Goal: Information Seeking & Learning: Learn about a topic

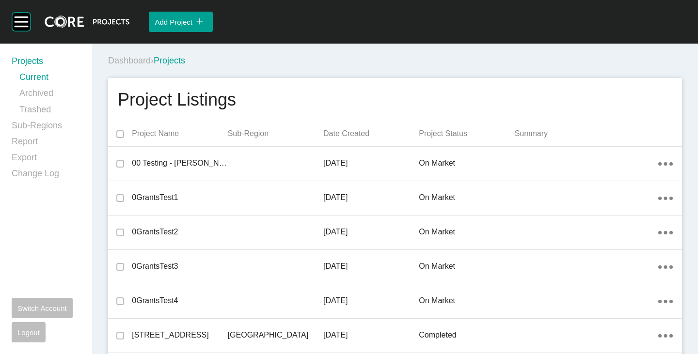
click at [288, 50] on div "Dashboard › Projects" at bounding box center [397, 61] width 578 height 27
click at [470, 66] on div "Dashboard › Projects" at bounding box center [397, 61] width 578 height 12
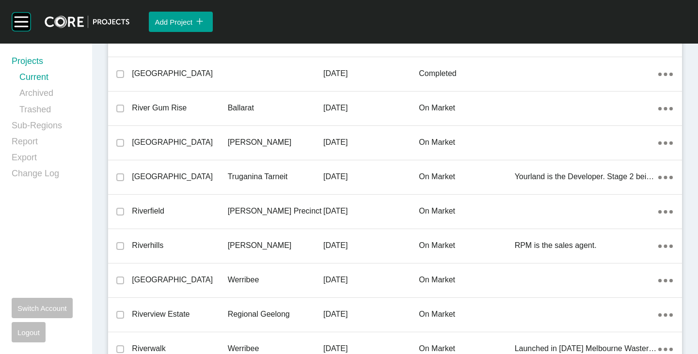
scroll to position [21634, 0]
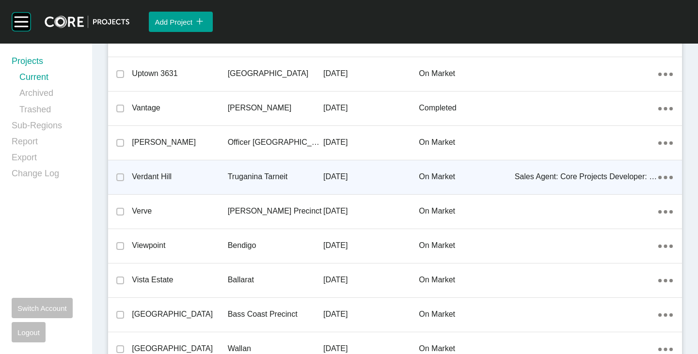
click at [160, 177] on p "Verdant Hill" at bounding box center [179, 177] width 95 height 11
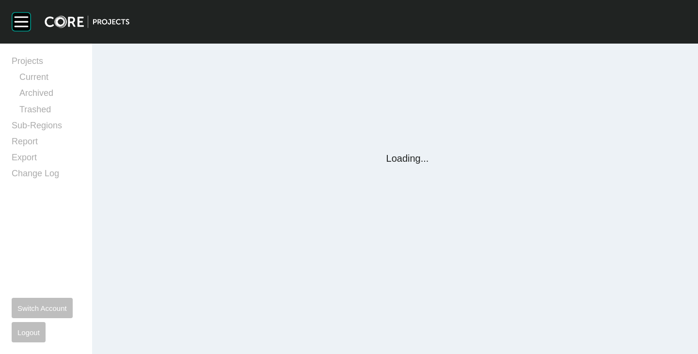
click at [160, 177] on div "Group 2 Created with Sketch. . Projects Current Archived Trashed Sub-Regions Re…" at bounding box center [349, 177] width 698 height 354
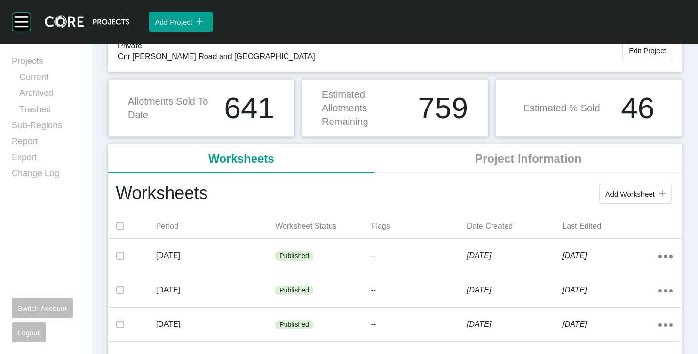
scroll to position [97, 0]
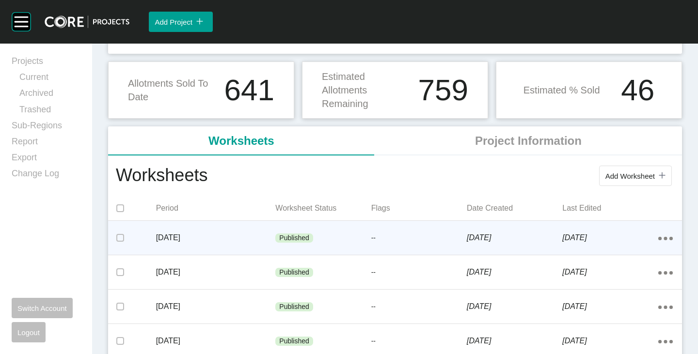
click at [390, 242] on p "--" at bounding box center [418, 239] width 95 height 10
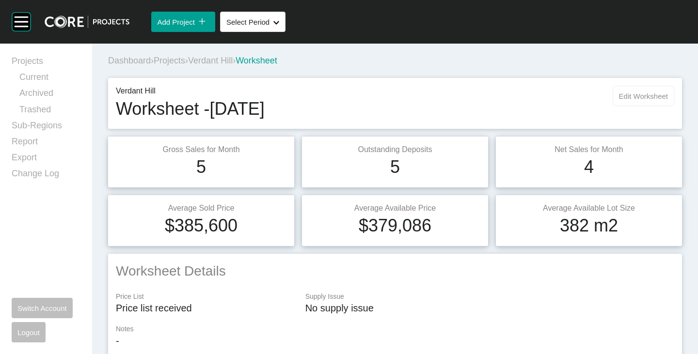
click at [617, 101] on button "Edit Worksheet" at bounding box center [644, 96] width 62 height 20
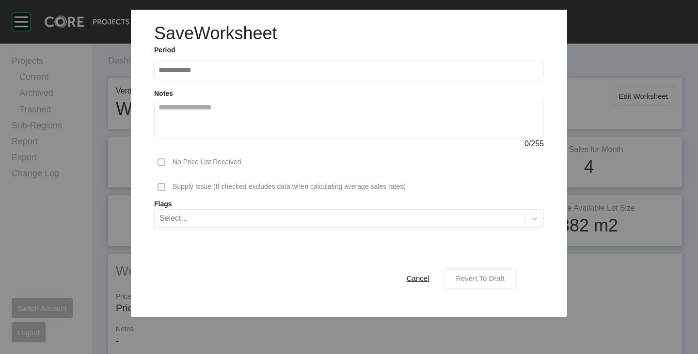
click at [505, 270] on button "Revert To Draft" at bounding box center [479, 279] width 71 height 20
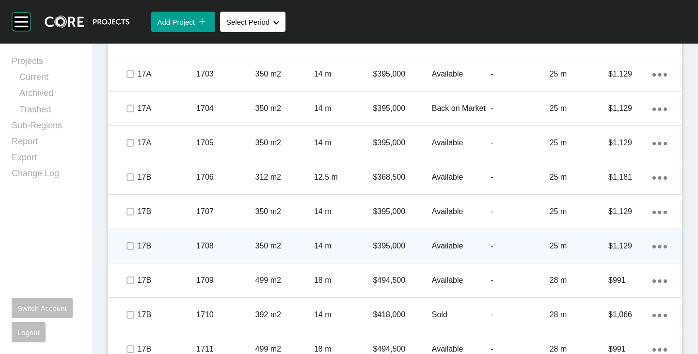
scroll to position [1163, 0]
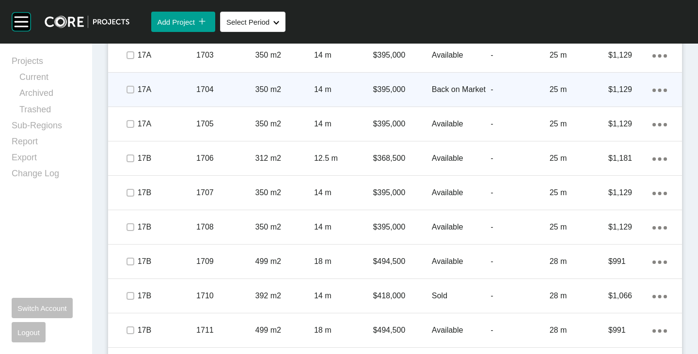
click at [464, 91] on p "Back on Market" at bounding box center [461, 89] width 59 height 11
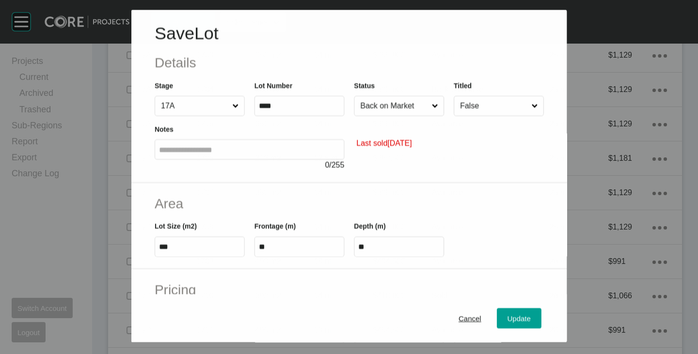
scroll to position [97, 0]
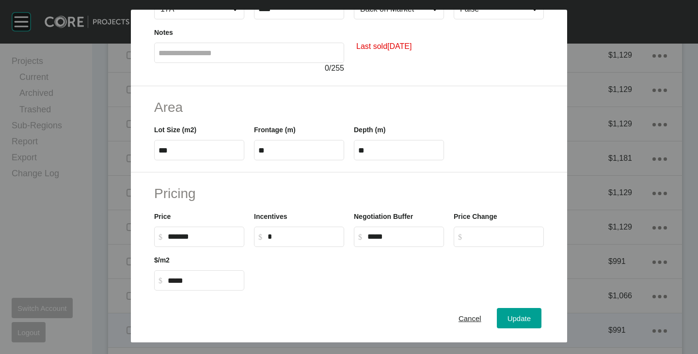
click at [456, 324] on div "Cancel" at bounding box center [470, 318] width 28 height 13
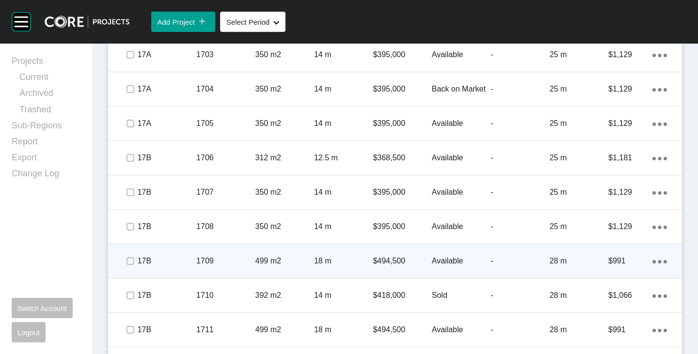
scroll to position [939, 0]
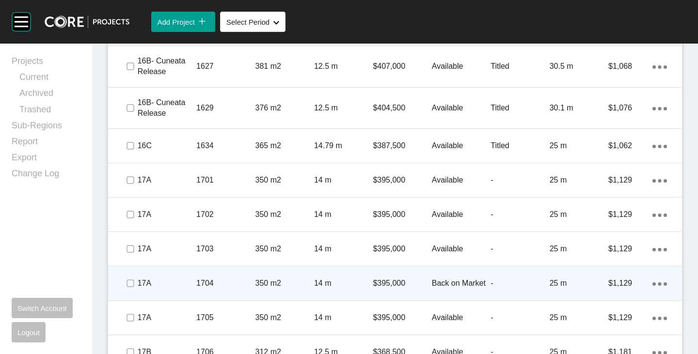
click at [444, 281] on p "Back on Market" at bounding box center [461, 283] width 59 height 11
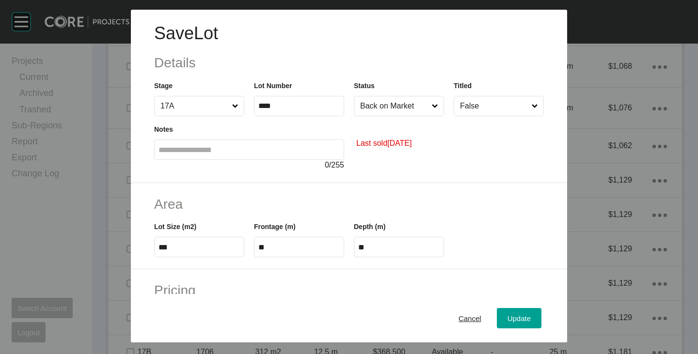
click at [400, 101] on input "Back on Market" at bounding box center [394, 105] width 72 height 19
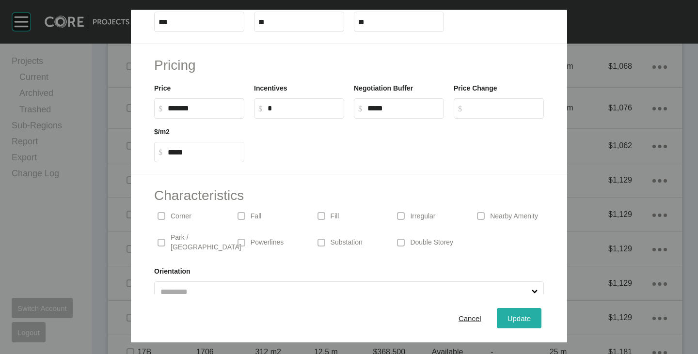
scroll to position [237, 0]
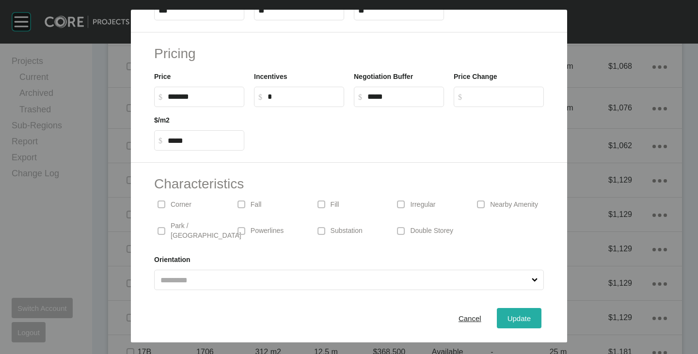
click at [516, 312] on div "Update" at bounding box center [519, 318] width 28 height 13
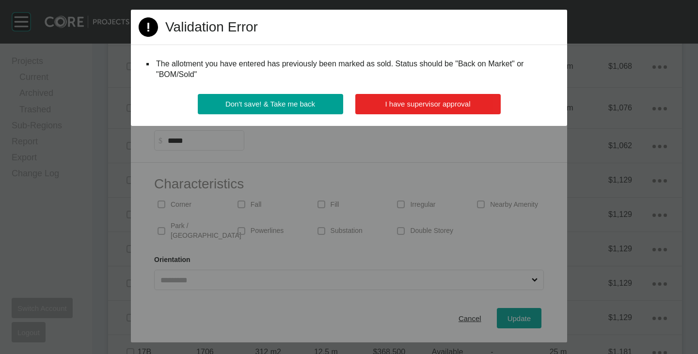
click at [464, 112] on button "I have supervisor approval" at bounding box center [427, 104] width 145 height 20
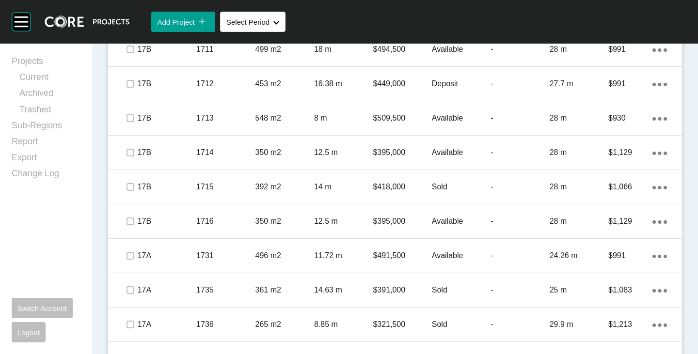
scroll to position [1454, 0]
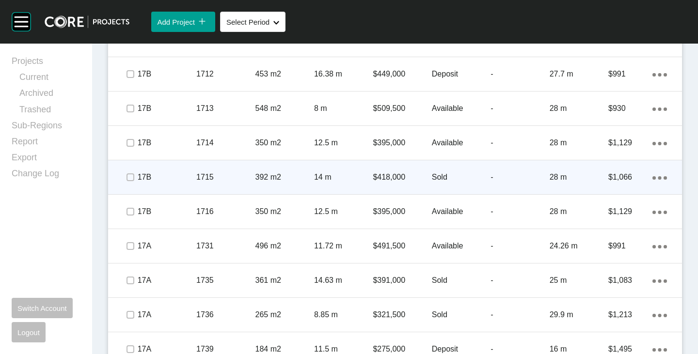
click at [654, 179] on icon "Action Menu Dots Copy 6 Created with Sketch." at bounding box center [659, 177] width 15 height 3
click at [613, 197] on link "Delete" at bounding box center [612, 194] width 36 height 15
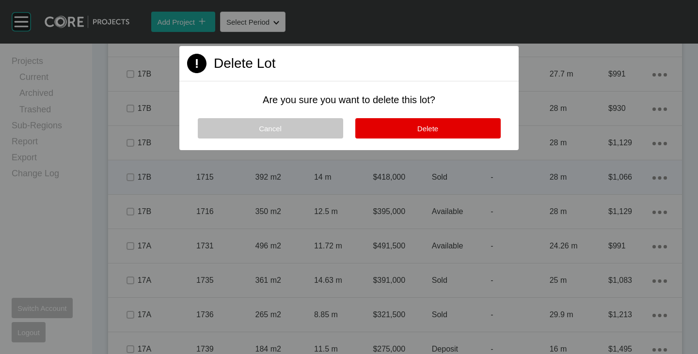
click at [295, 134] on button "Cancel" at bounding box center [270, 128] width 145 height 20
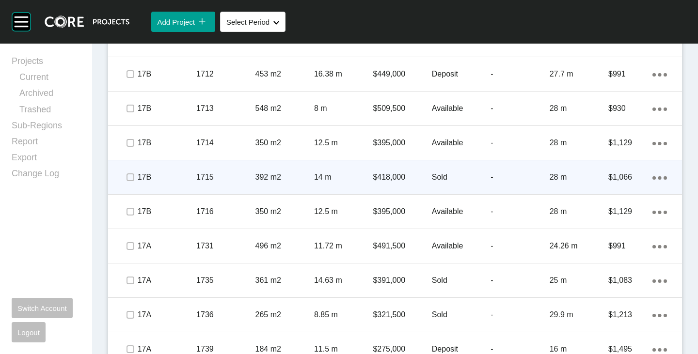
click at [658, 178] on ellipse at bounding box center [659, 177] width 3 height 3
click at [618, 195] on link "Delete" at bounding box center [612, 194] width 36 height 15
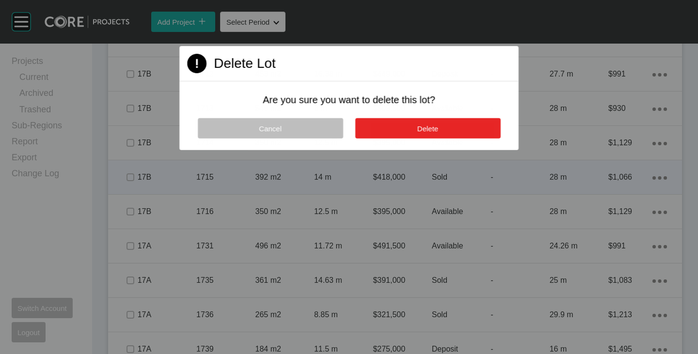
click at [419, 127] on span "Delete" at bounding box center [427, 128] width 21 height 8
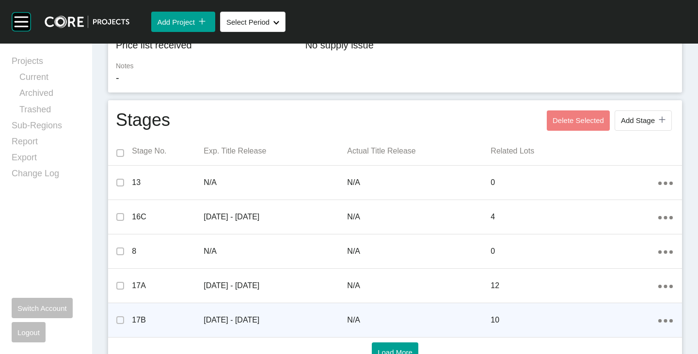
scroll to position [0, 0]
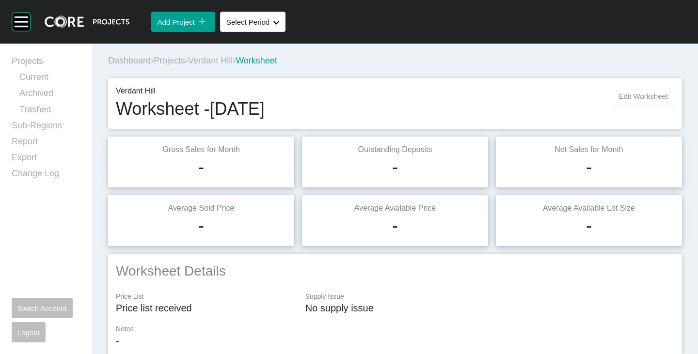
click at [626, 99] on span "Edit Worksheet" at bounding box center [643, 96] width 49 height 8
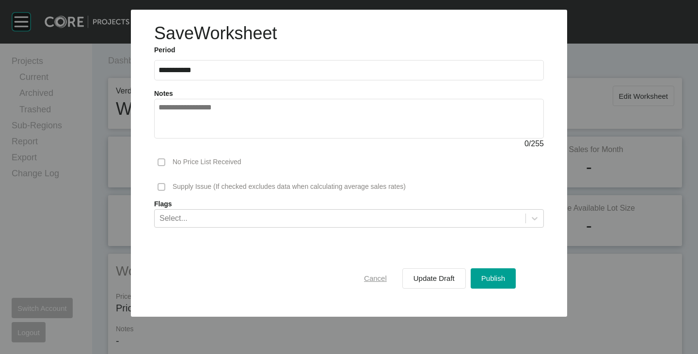
click at [378, 284] on div "Cancel" at bounding box center [376, 278] width 28 height 13
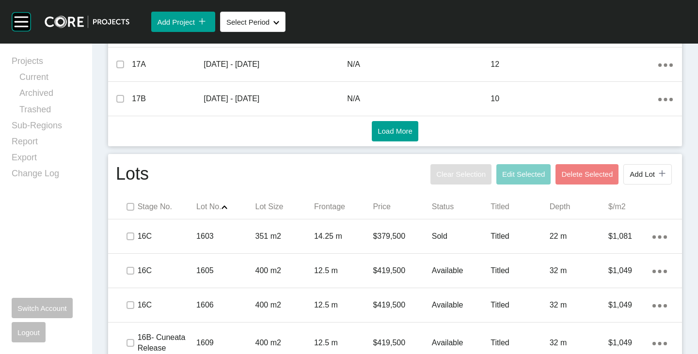
scroll to position [630, 0]
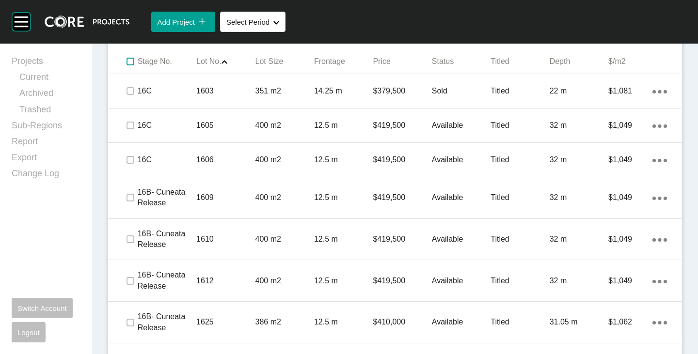
click at [127, 61] on label at bounding box center [131, 62] width 8 height 8
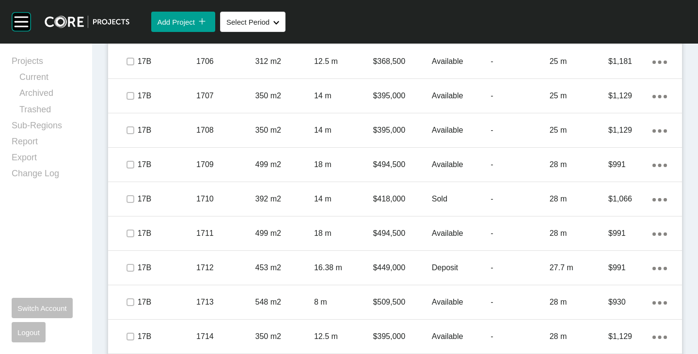
scroll to position [1018, 0]
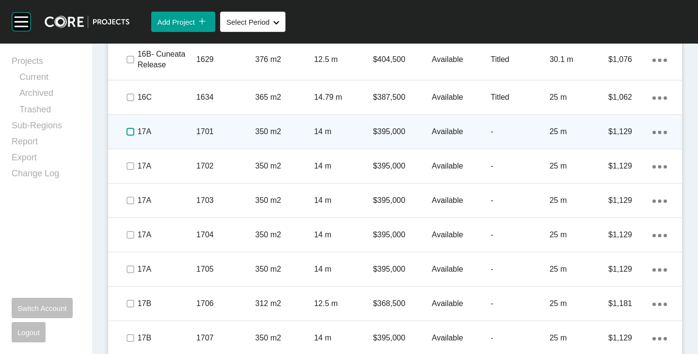
click at [129, 131] on label at bounding box center [131, 132] width 8 height 8
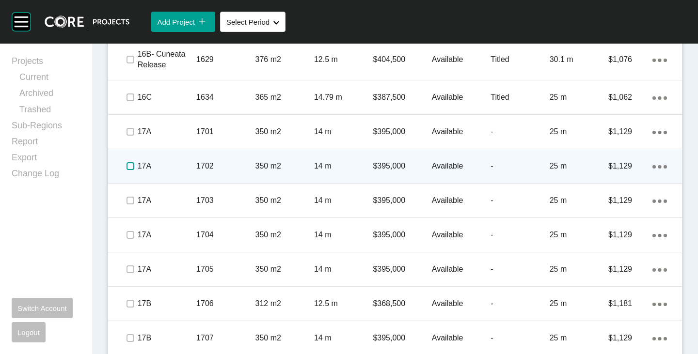
click at [129, 167] on label at bounding box center [131, 166] width 8 height 8
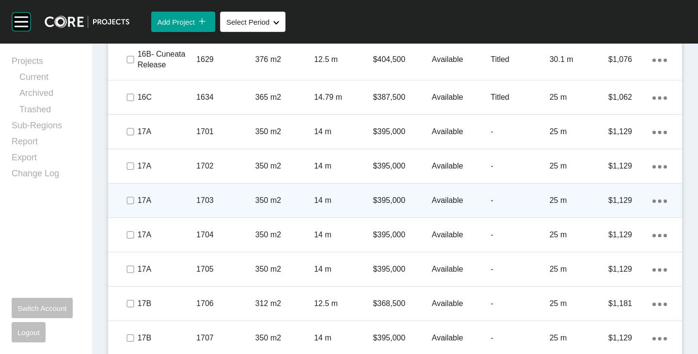
click at [129, 200] on div at bounding box center [130, 201] width 15 height 34
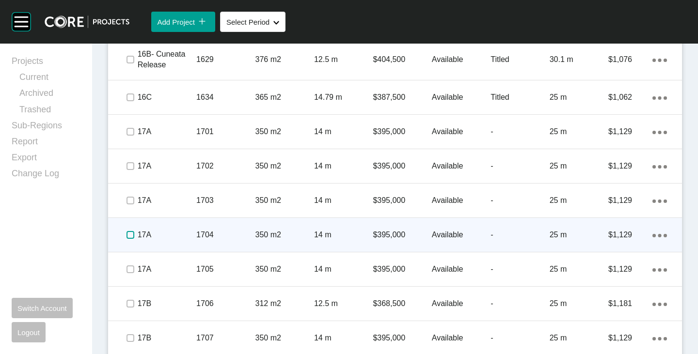
click at [133, 238] on label at bounding box center [131, 235] width 8 height 8
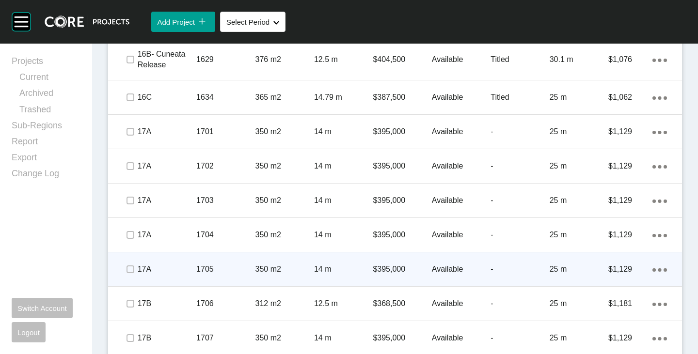
click at [132, 269] on span at bounding box center [130, 269] width 15 height 15
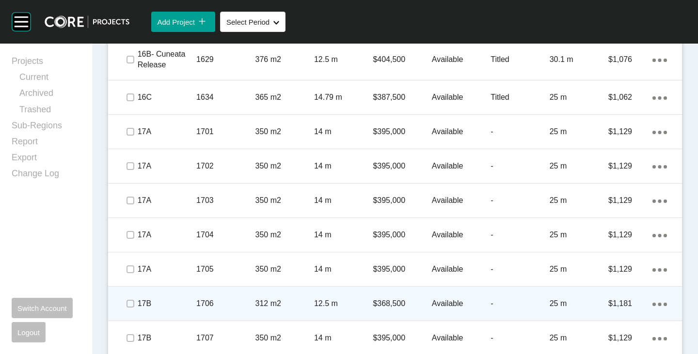
click at [130, 292] on div at bounding box center [130, 304] width 15 height 34
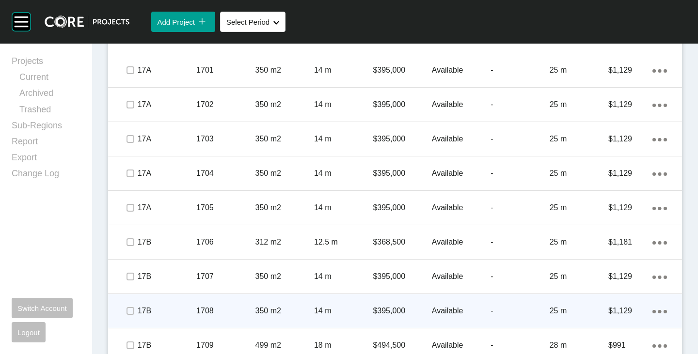
scroll to position [1115, 0]
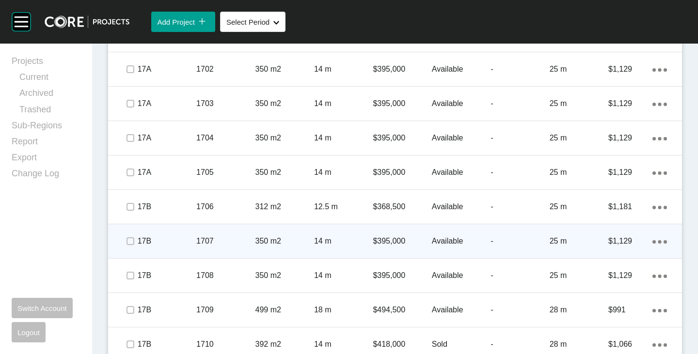
click at [124, 243] on span at bounding box center [130, 241] width 15 height 15
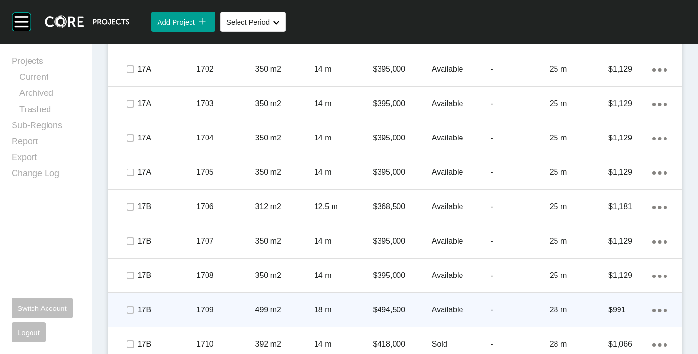
drag, startPoint x: 126, startPoint y: 283, endPoint x: 130, endPoint y: 312, distance: 29.5
click at [126, 285] on div at bounding box center [130, 276] width 15 height 34
click at [131, 319] on div at bounding box center [130, 310] width 15 height 34
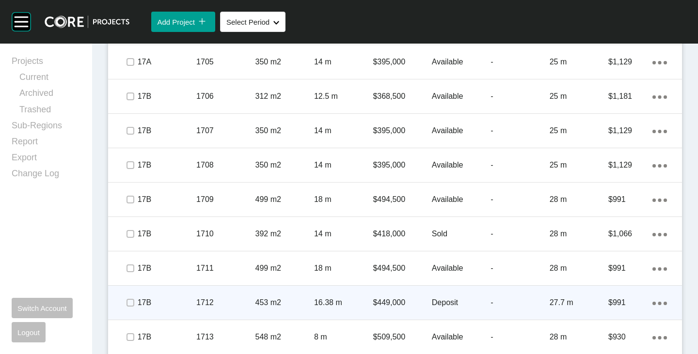
scroll to position [1260, 0]
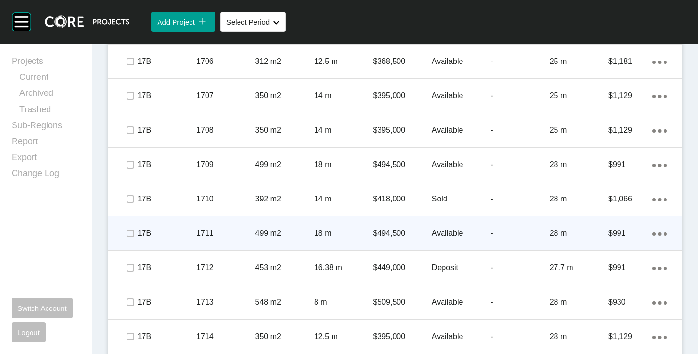
drag, startPoint x: 123, startPoint y: 208, endPoint x: 126, endPoint y: 229, distance: 21.1
click at [123, 209] on div at bounding box center [130, 199] width 15 height 34
click at [127, 239] on span at bounding box center [130, 233] width 15 height 15
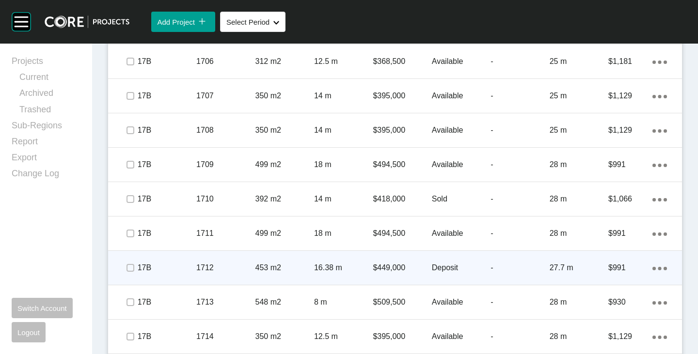
click at [131, 279] on div at bounding box center [130, 268] width 15 height 34
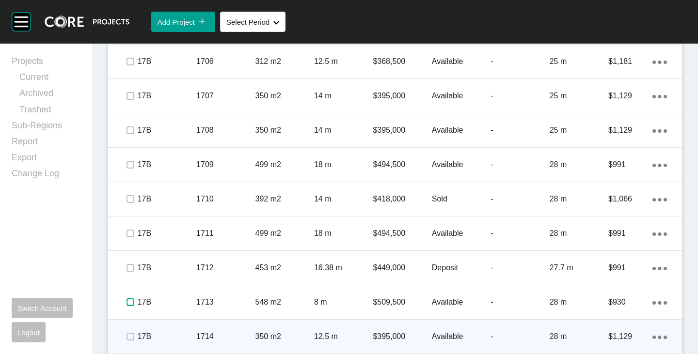
drag, startPoint x: 132, startPoint y: 304, endPoint x: 132, endPoint y: 323, distance: 18.4
click at [132, 306] on label at bounding box center [131, 303] width 8 height 8
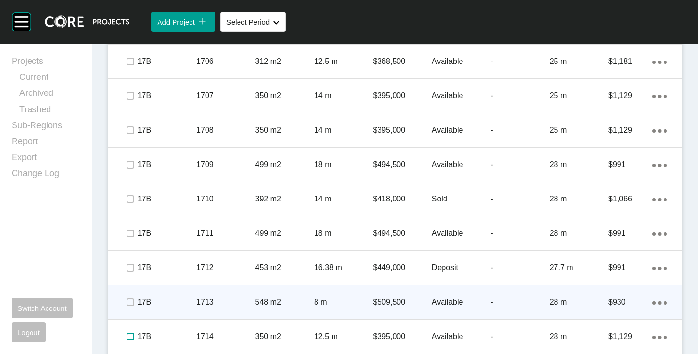
drag, startPoint x: 133, startPoint y: 334, endPoint x: 136, endPoint y: 313, distance: 21.1
click at [133, 334] on label at bounding box center [131, 337] width 8 height 8
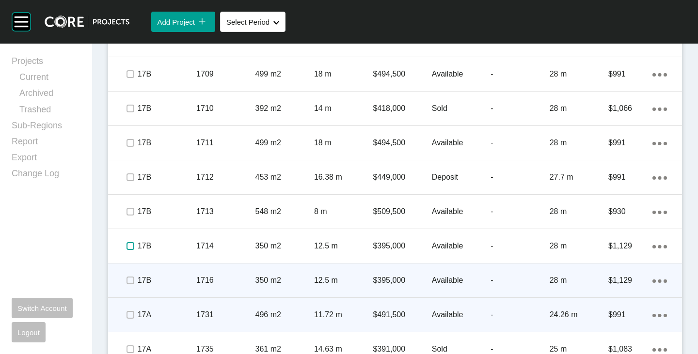
scroll to position [1357, 0]
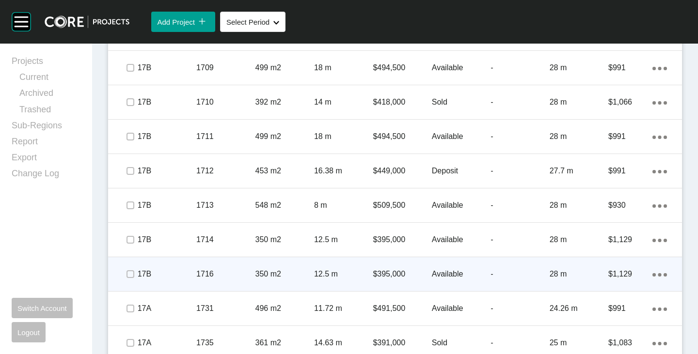
click at [134, 275] on span at bounding box center [130, 274] width 15 height 15
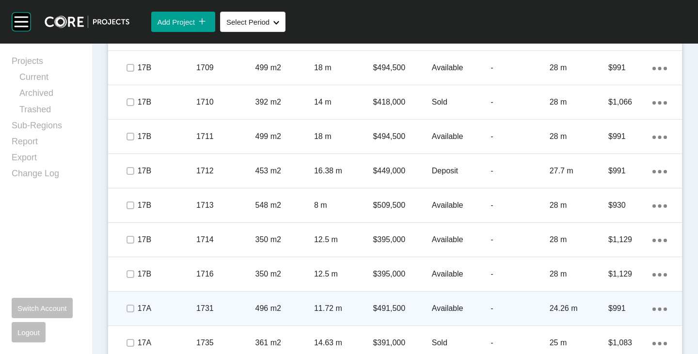
drag, startPoint x: 134, startPoint y: 311, endPoint x: 130, endPoint y: 325, distance: 14.5
click at [134, 317] on div at bounding box center [130, 309] width 15 height 34
click at [132, 342] on label at bounding box center [131, 343] width 8 height 8
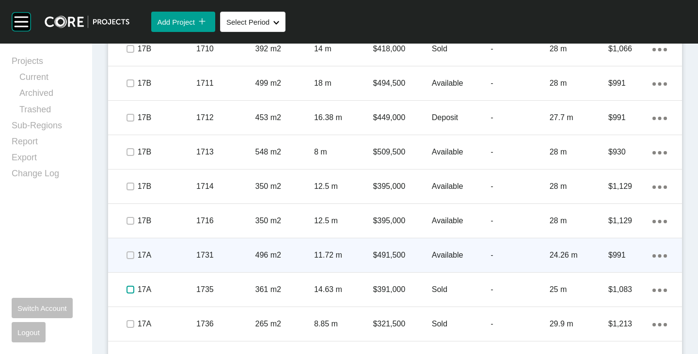
scroll to position [1539, 0]
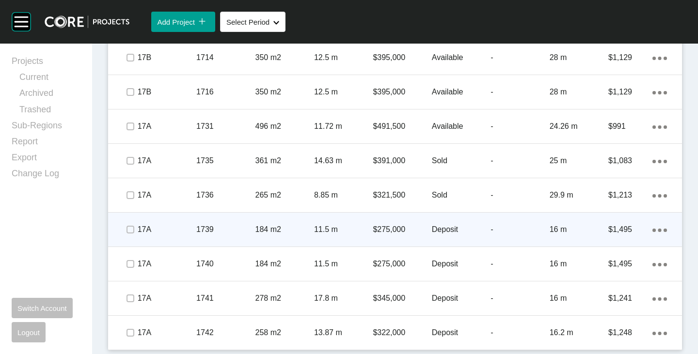
drag, startPoint x: 132, startPoint y: 201, endPoint x: 133, endPoint y: 228, distance: 27.1
click at [132, 202] on span at bounding box center [130, 195] width 15 height 15
click at [133, 235] on span at bounding box center [130, 229] width 15 height 15
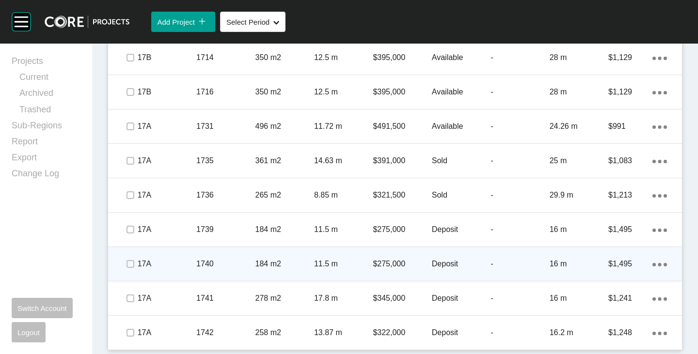
click at [134, 274] on div at bounding box center [130, 264] width 15 height 34
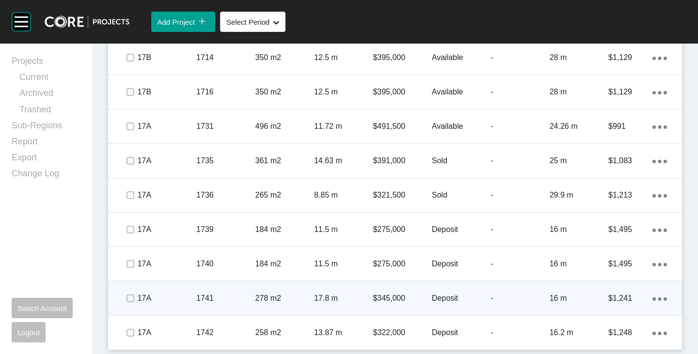
click at [130, 306] on div at bounding box center [130, 299] width 15 height 34
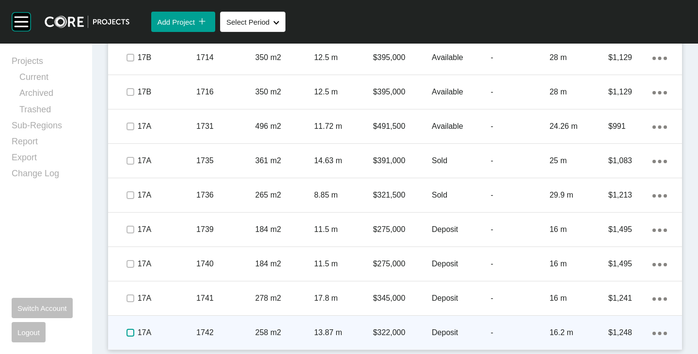
click at [131, 329] on label at bounding box center [131, 333] width 8 height 8
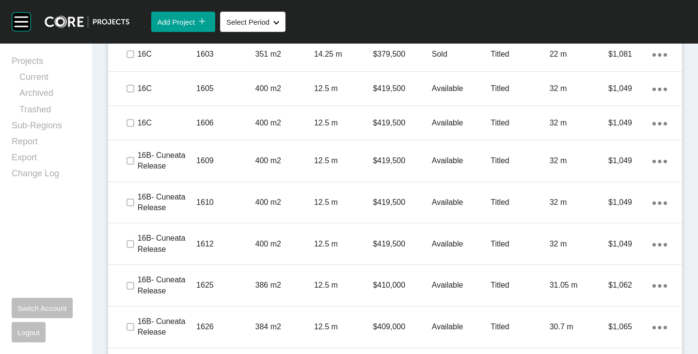
scroll to position [425, 0]
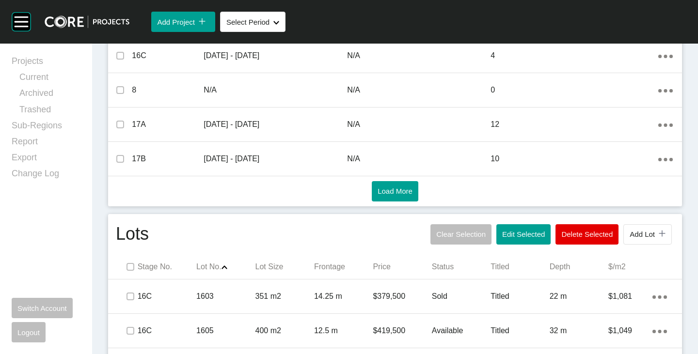
click at [538, 242] on button "Edit Selected" at bounding box center [523, 234] width 54 height 20
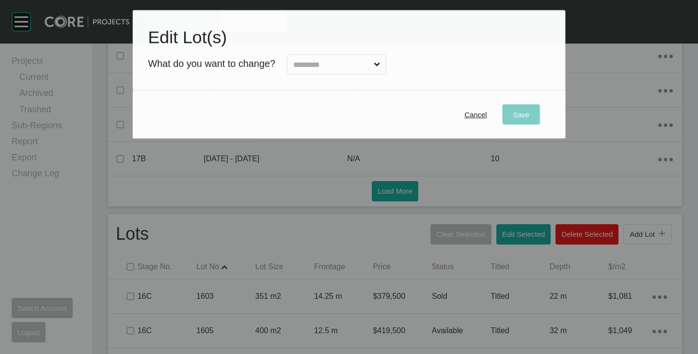
click at [360, 51] on div at bounding box center [330, 62] width 111 height 25
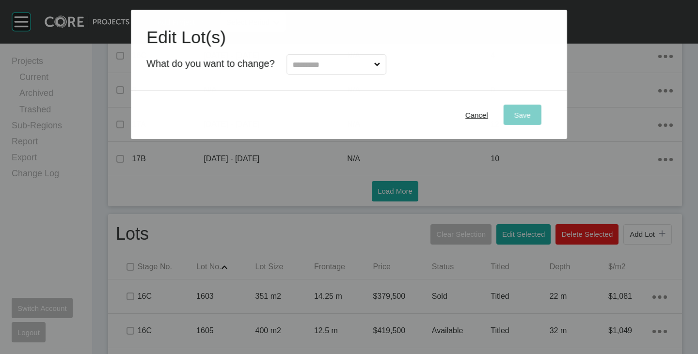
click at [354, 61] on input "text" at bounding box center [331, 64] width 81 height 19
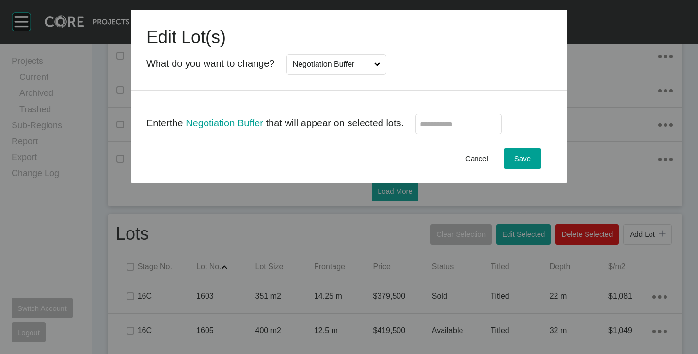
click at [451, 129] on label at bounding box center [458, 124] width 86 height 20
click at [451, 128] on input "text" at bounding box center [459, 124] width 78 height 8
type input "*****"
click at [398, 157] on div "Cancel Save" at bounding box center [349, 158] width 436 height 48
click at [527, 156] on span "Save" at bounding box center [522, 159] width 16 height 8
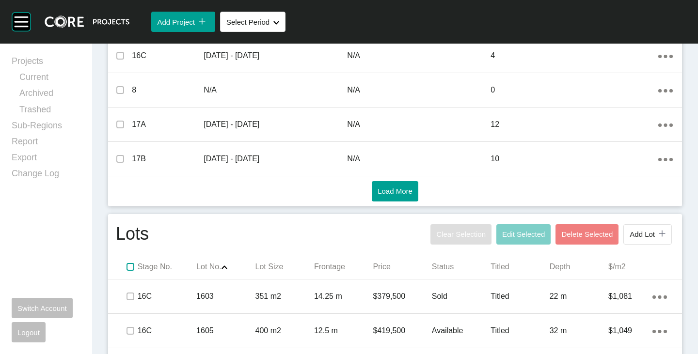
click at [132, 268] on label at bounding box center [131, 267] width 8 height 8
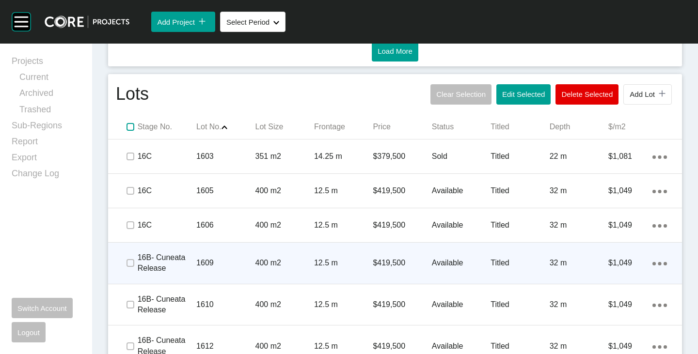
scroll to position [570, 0]
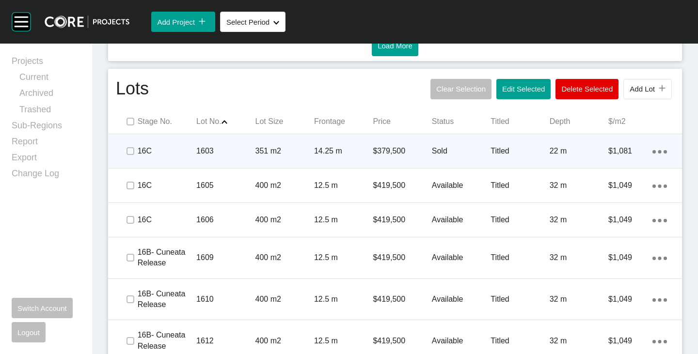
click at [132, 159] on div at bounding box center [130, 151] width 15 height 34
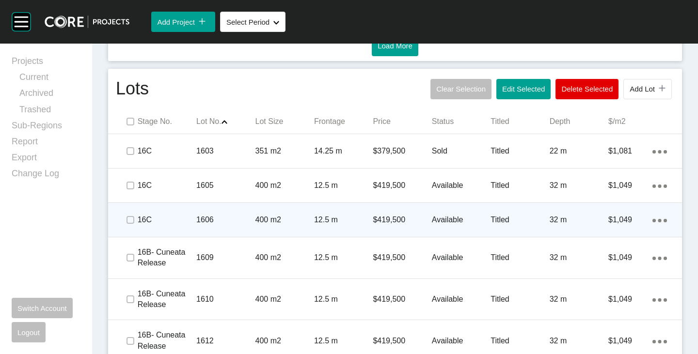
click at [133, 209] on div at bounding box center [130, 220] width 15 height 34
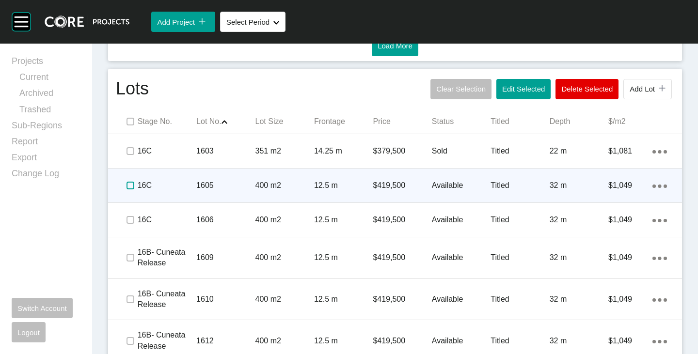
click at [127, 186] on label at bounding box center [131, 186] width 8 height 8
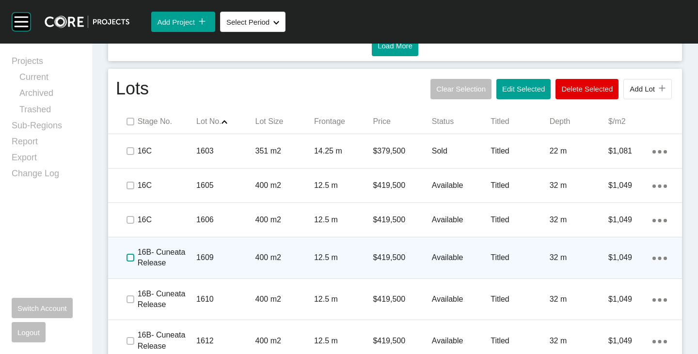
click at [129, 254] on label at bounding box center [131, 258] width 8 height 8
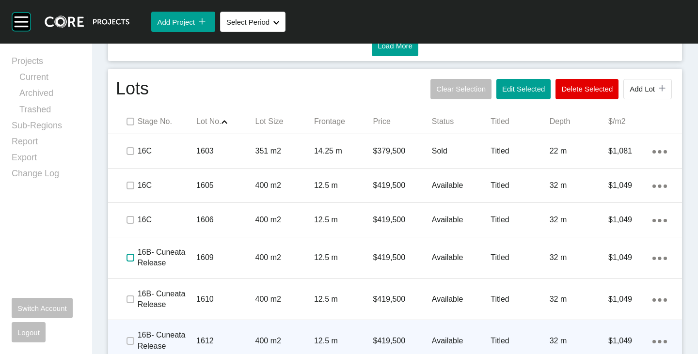
scroll to position [667, 0]
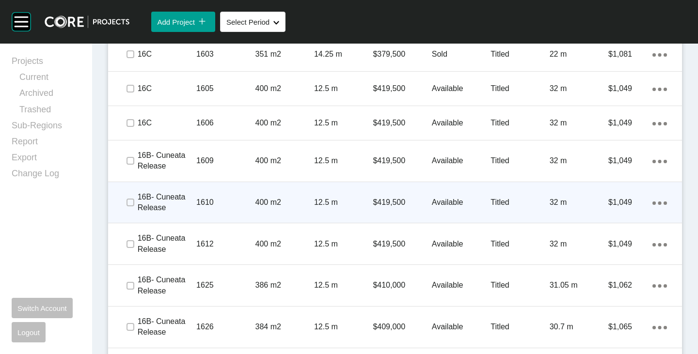
click at [127, 212] on div at bounding box center [130, 203] width 15 height 34
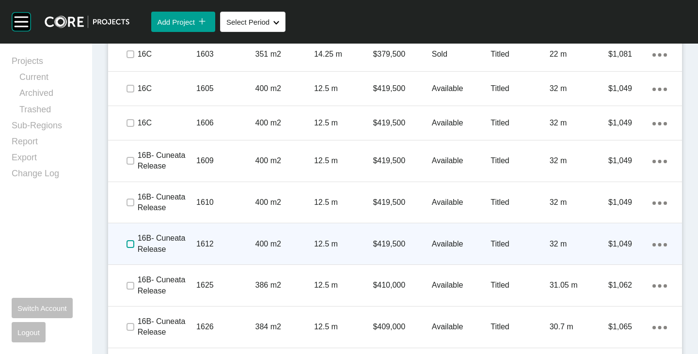
drag, startPoint x: 130, startPoint y: 240, endPoint x: 130, endPoint y: 254, distance: 14.5
click at [130, 240] on label at bounding box center [131, 244] width 8 height 8
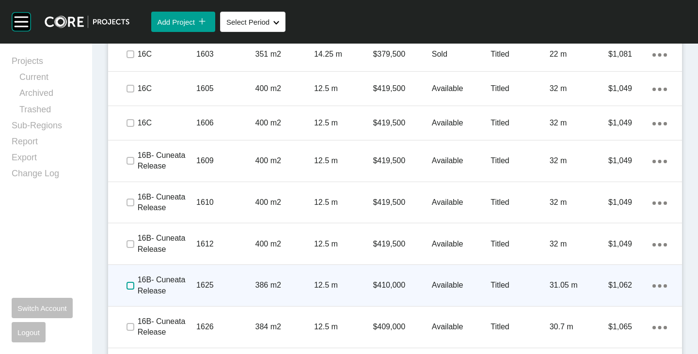
click at [132, 282] on label at bounding box center [131, 286] width 8 height 8
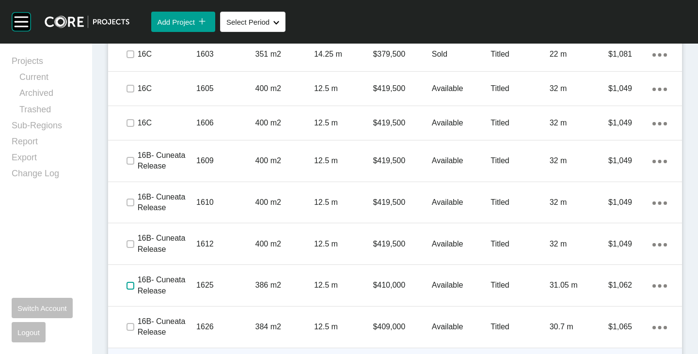
scroll to position [764, 0]
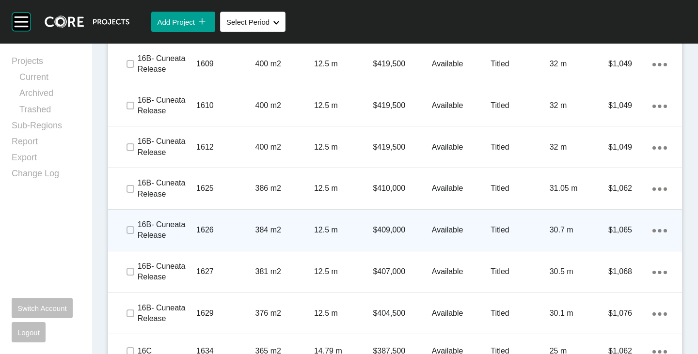
click at [129, 237] on span at bounding box center [130, 230] width 15 height 15
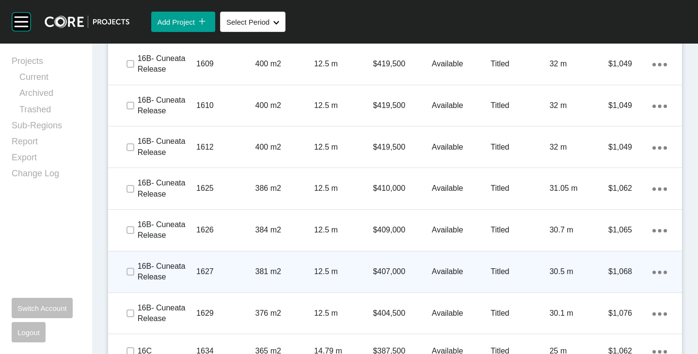
click at [128, 265] on span at bounding box center [130, 272] width 15 height 15
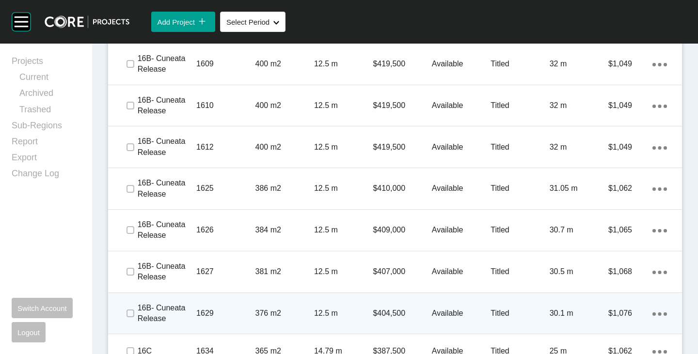
click at [130, 297] on div at bounding box center [130, 314] width 15 height 34
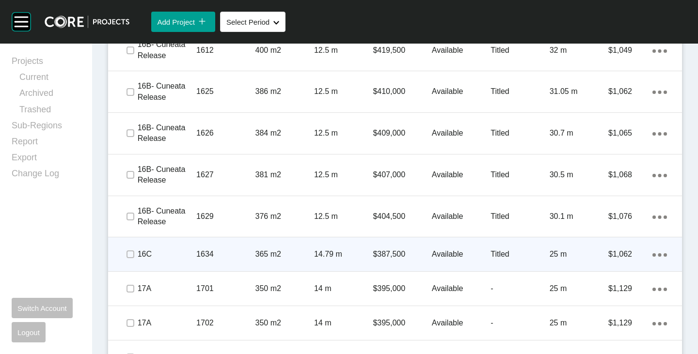
click at [127, 263] on div at bounding box center [130, 255] width 15 height 34
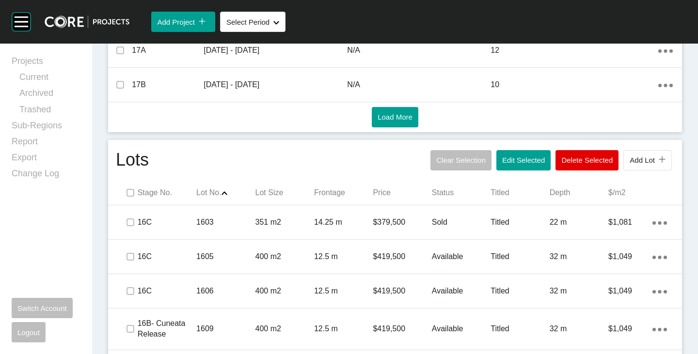
scroll to position [473, 0]
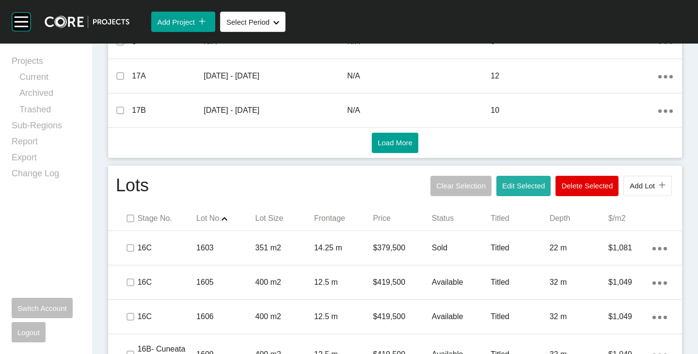
click at [508, 187] on span "Edit Selected" at bounding box center [523, 186] width 43 height 8
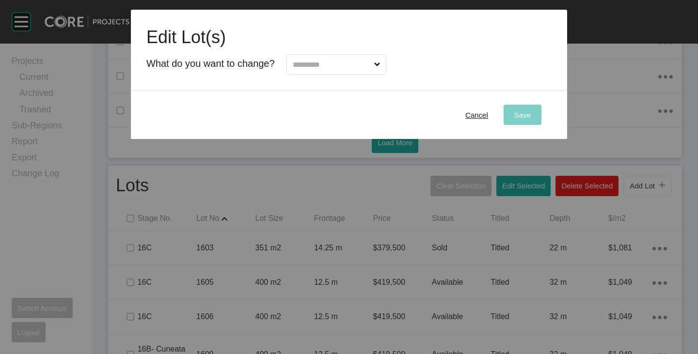
click at [310, 77] on div "Edit Lot(s) What do you want to change?" at bounding box center [349, 50] width 436 height 81
click at [314, 53] on div at bounding box center [331, 61] width 112 height 25
click at [313, 64] on input "text" at bounding box center [331, 64] width 81 height 19
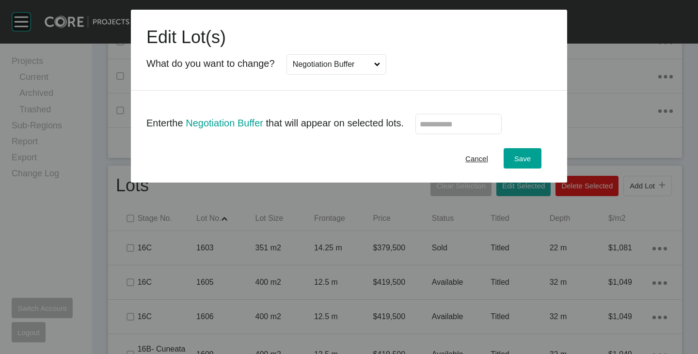
click at [448, 129] on label at bounding box center [458, 124] width 86 height 20
click at [448, 128] on input "text" at bounding box center [459, 124] width 78 height 8
type input "*****"
click at [422, 160] on div "Cancel Save" at bounding box center [349, 158] width 436 height 48
click at [514, 155] on div "Save" at bounding box center [522, 158] width 21 height 13
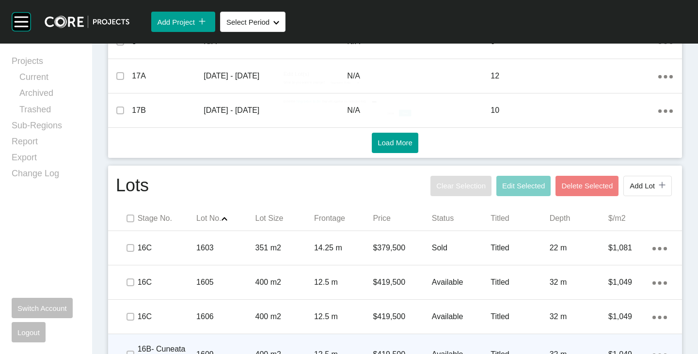
scroll to position [764, 0]
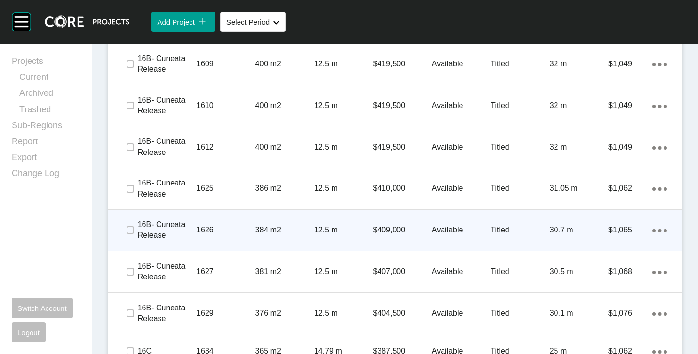
click at [442, 230] on p "Available" at bounding box center [461, 230] width 59 height 11
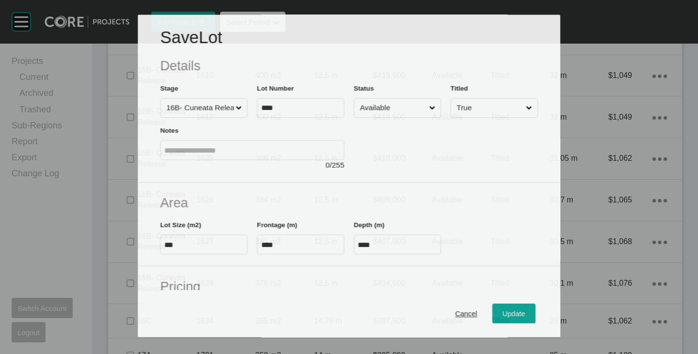
scroll to position [145, 0]
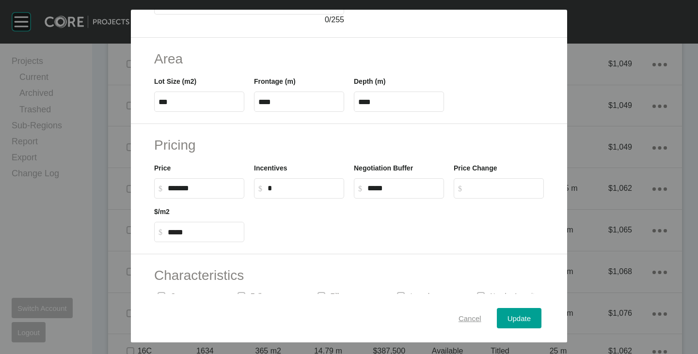
click at [460, 314] on div "Cancel" at bounding box center [470, 318] width 28 height 13
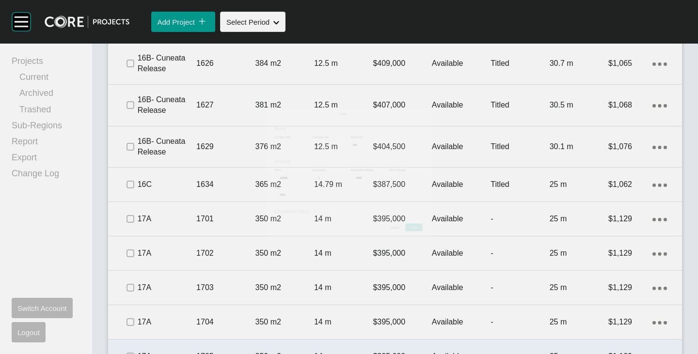
scroll to position [976, 0]
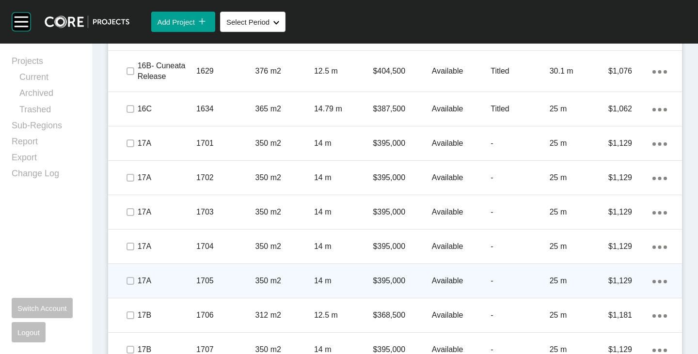
click at [445, 281] on p "Available" at bounding box center [461, 281] width 59 height 11
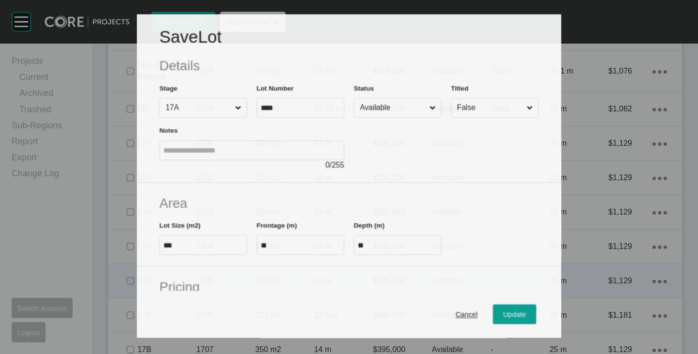
scroll to position [97, 0]
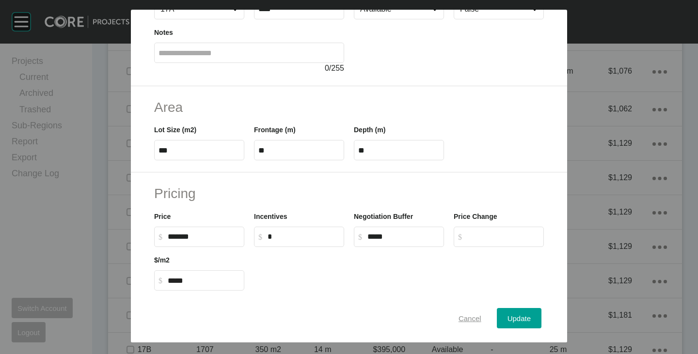
click at [463, 315] on span "Cancel" at bounding box center [470, 319] width 23 height 8
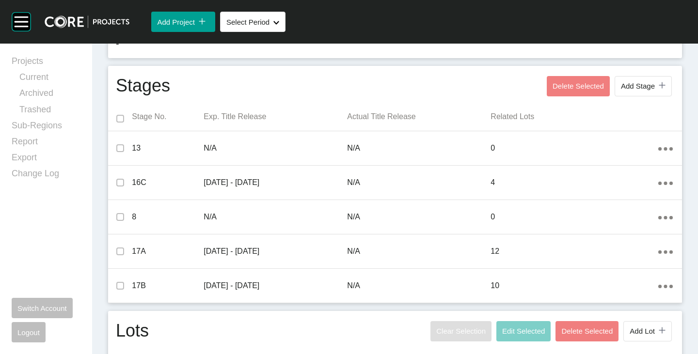
scroll to position [0, 0]
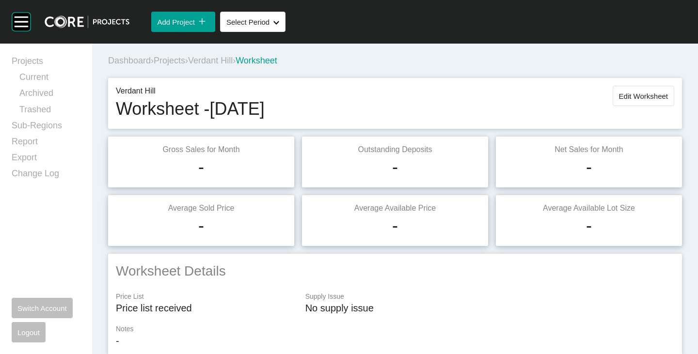
click at [631, 98] on span "Edit Worksheet" at bounding box center [643, 96] width 49 height 8
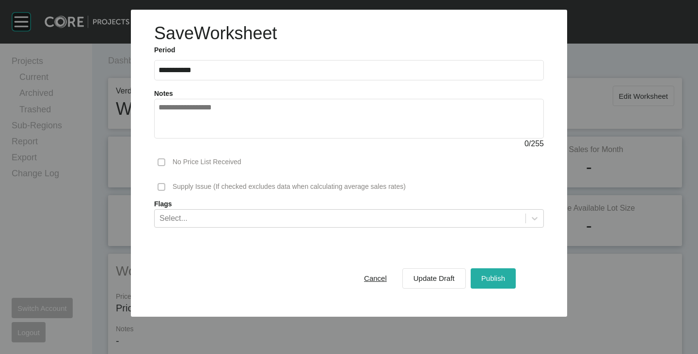
click at [507, 277] on div "Publish" at bounding box center [493, 278] width 29 height 13
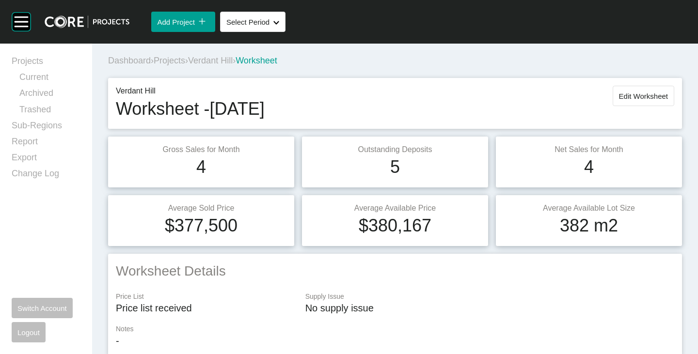
click at [208, 59] on span "Verdant Hill" at bounding box center [210, 61] width 45 height 10
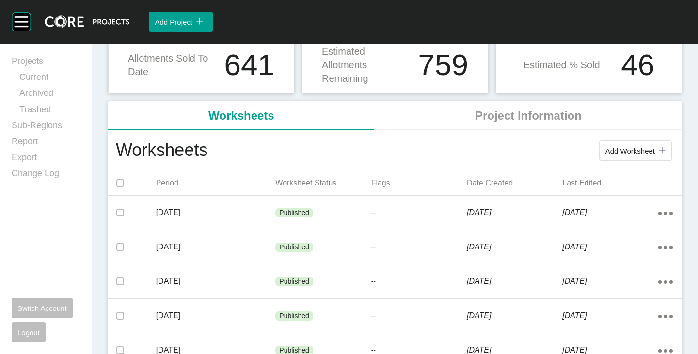
scroll to position [194, 0]
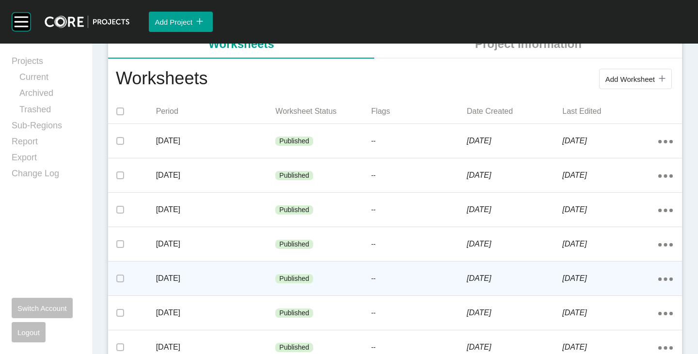
click at [345, 284] on div "Published" at bounding box center [322, 279] width 95 height 29
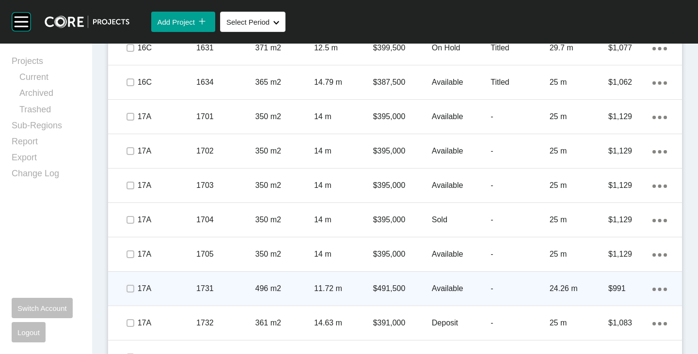
scroll to position [1357, 0]
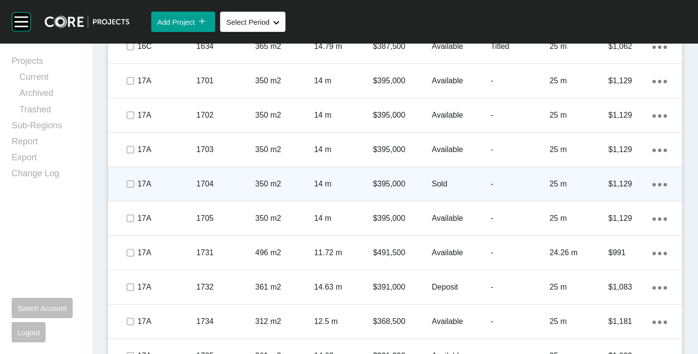
click at [652, 183] on icon "Action Menu Dots Copy 6 Created with Sketch." at bounding box center [659, 184] width 15 height 3
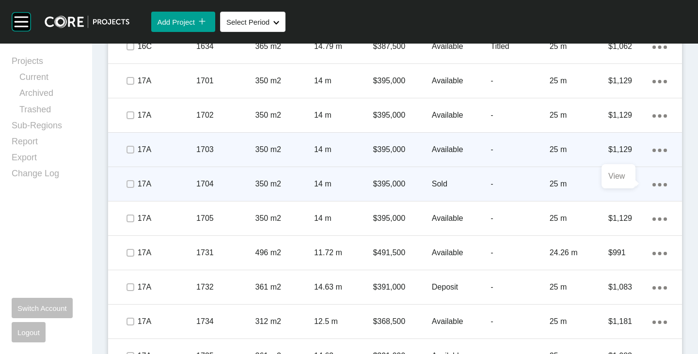
click at [491, 164] on div "-" at bounding box center [520, 150] width 59 height 30
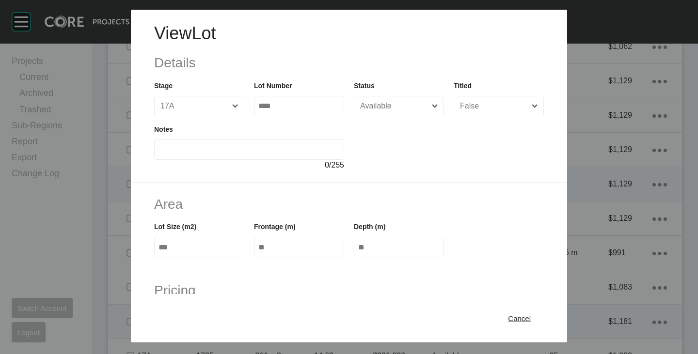
drag, startPoint x: 504, startPoint y: 314, endPoint x: 505, endPoint y: 307, distance: 7.4
click at [506, 314] on div "Cancel" at bounding box center [520, 318] width 28 height 13
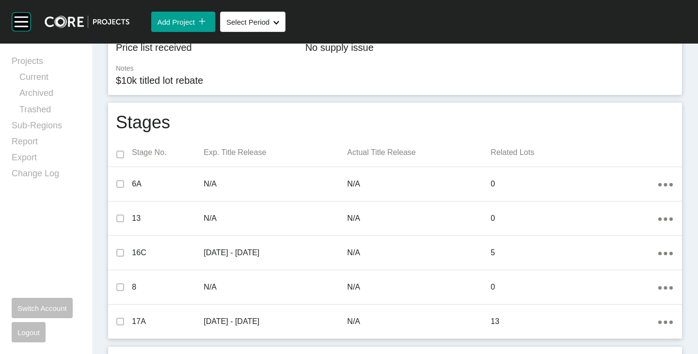
scroll to position [0, 0]
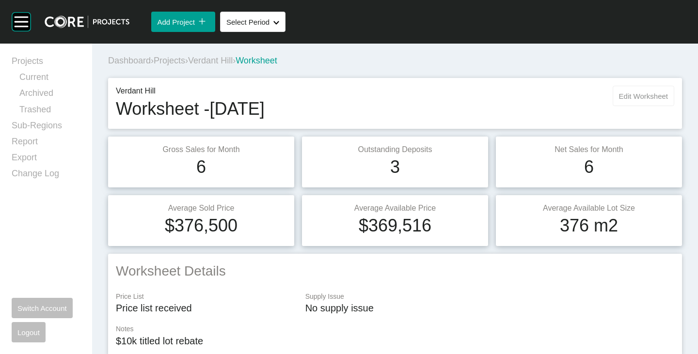
click at [623, 95] on span "Edit Worksheet" at bounding box center [643, 96] width 49 height 8
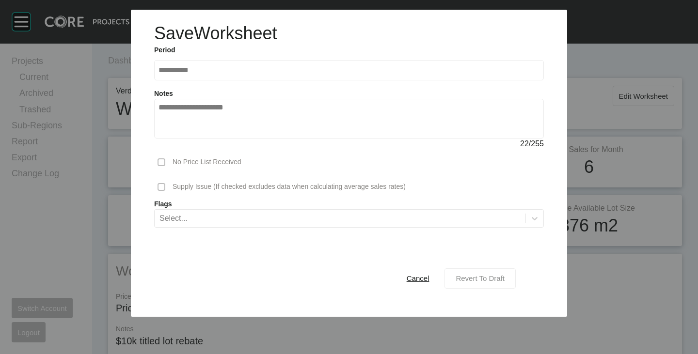
click at [465, 279] on span "Revert To Draft" at bounding box center [480, 278] width 49 height 8
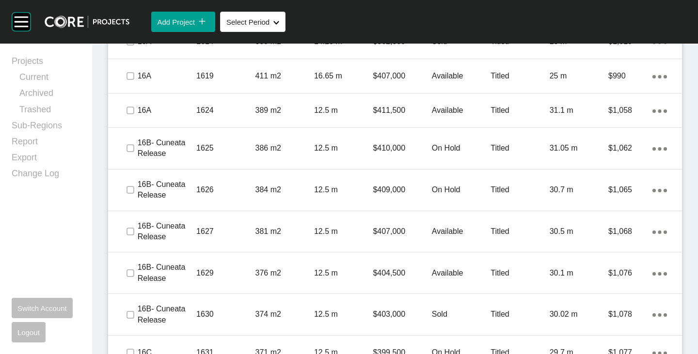
scroll to position [1260, 0]
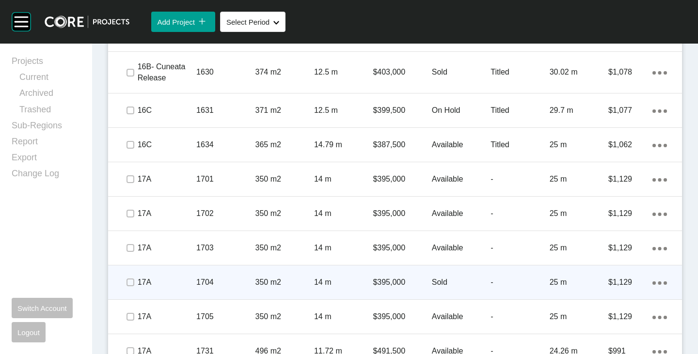
click at [652, 283] on icon "Action Menu Dots Copy 6 Created with Sketch." at bounding box center [659, 283] width 15 height 3
click at [616, 297] on link "Delete" at bounding box center [612, 299] width 36 height 15
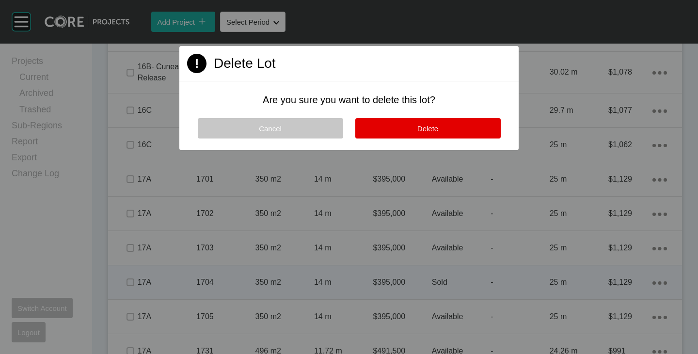
click at [285, 134] on button "Cancel" at bounding box center [270, 128] width 145 height 20
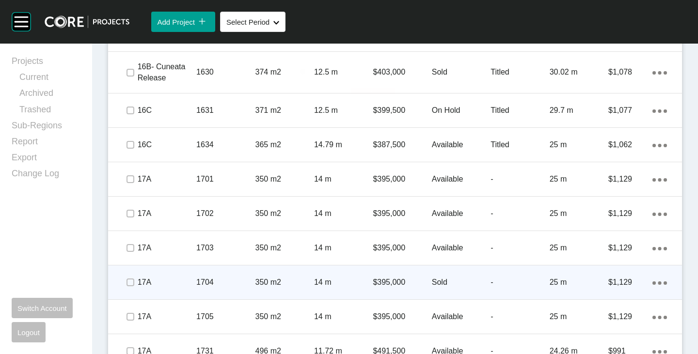
click at [559, 278] on p "25 m" at bounding box center [579, 282] width 59 height 11
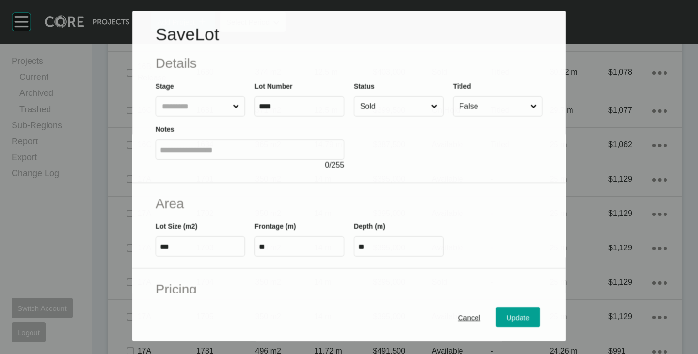
scroll to position [1230, 0]
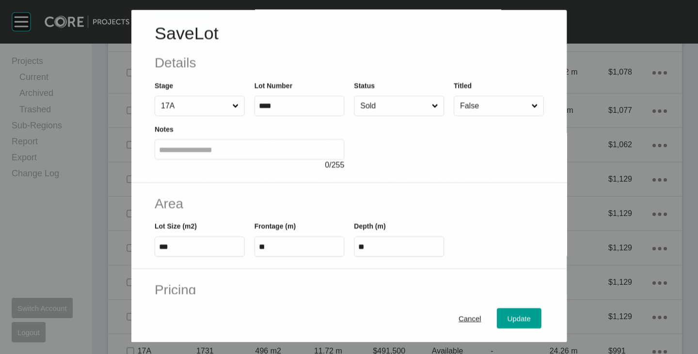
click at [400, 108] on input "Sold" at bounding box center [393, 105] width 71 height 19
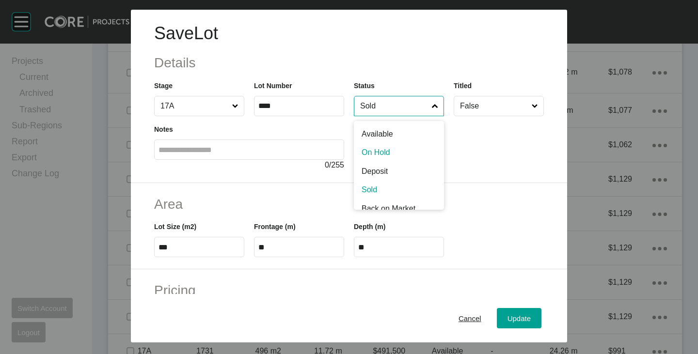
scroll to position [49, 0]
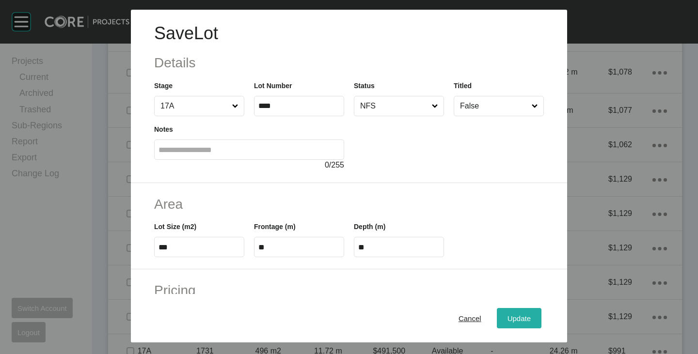
click at [505, 320] on div "Update" at bounding box center [519, 318] width 28 height 13
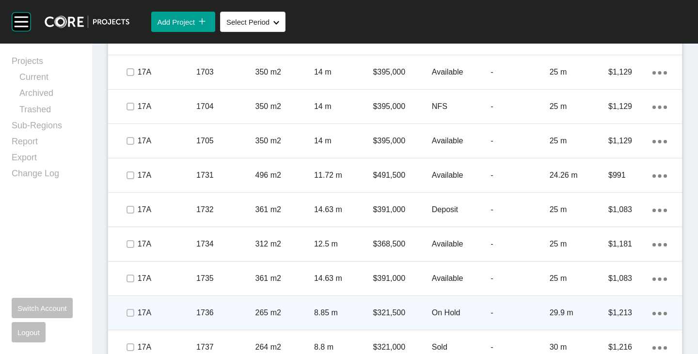
scroll to position [1423, 0]
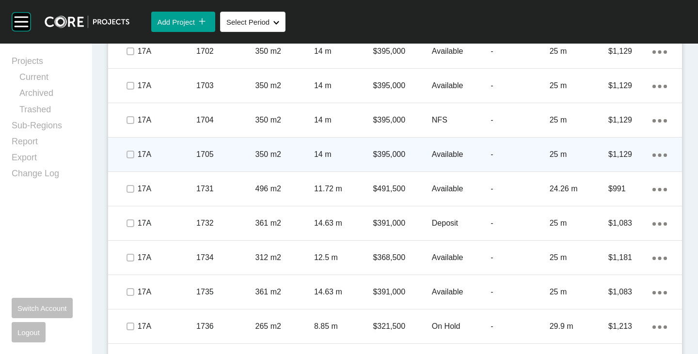
click at [652, 153] on div "Action Menu Dots Copy 6 Created with Sketch." at bounding box center [659, 154] width 15 height 11
click at [619, 156] on link "Duplicate" at bounding box center [612, 156] width 36 height 15
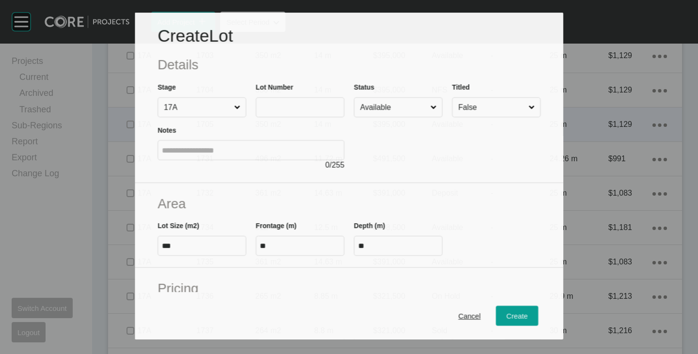
scroll to position [1393, 0]
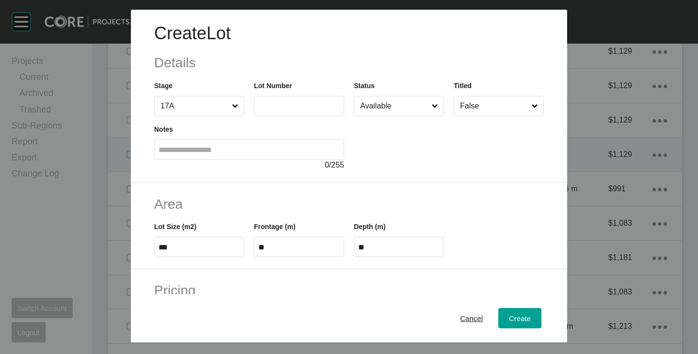
drag, startPoint x: 262, startPoint y: 99, endPoint x: 309, endPoint y: 105, distance: 47.3
click at [262, 99] on label at bounding box center [299, 106] width 90 height 20
click at [262, 102] on input "text" at bounding box center [298, 106] width 81 height 8
type input "****"
click at [433, 156] on div at bounding box center [449, 143] width 190 height 55
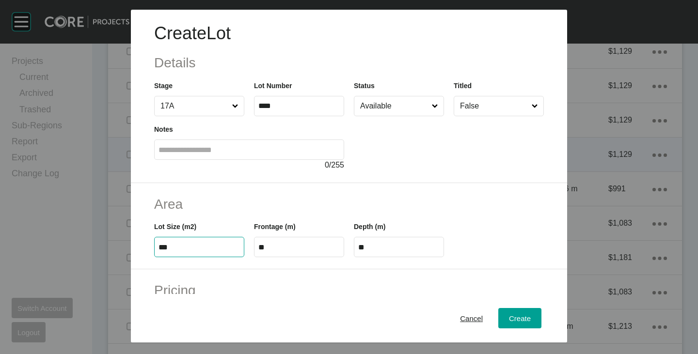
click at [191, 245] on input "***" at bounding box center [199, 247] width 81 height 8
click at [191, 246] on input "***" at bounding box center [199, 247] width 81 height 8
type input "***"
type input "**"
type input "*****"
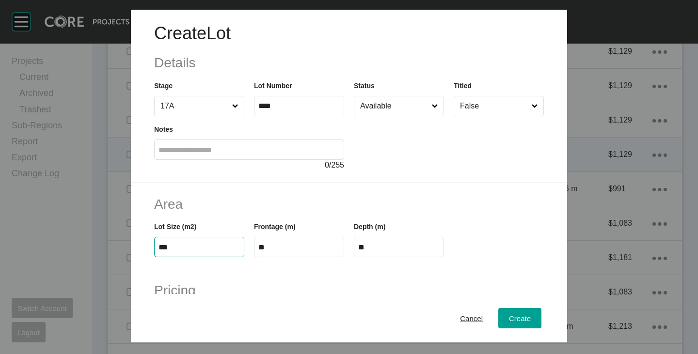
click at [293, 206] on h2 "Area" at bounding box center [349, 204] width 390 height 19
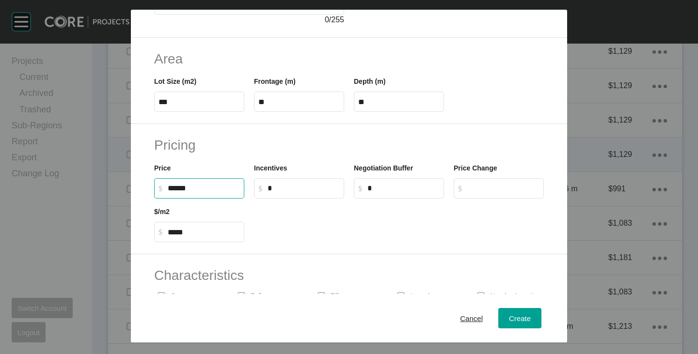
drag, startPoint x: 170, startPoint y: 188, endPoint x: 179, endPoint y: 188, distance: 9.2
click at [179, 188] on input "******" at bounding box center [204, 188] width 72 height 8
type input "*******"
type input "*****"
click at [285, 232] on div at bounding box center [399, 221] width 300 height 44
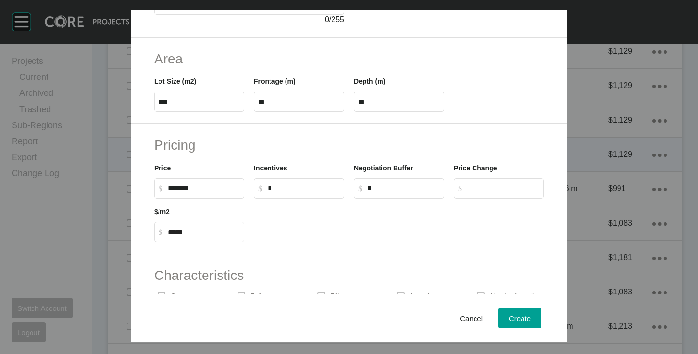
scroll to position [0, 0]
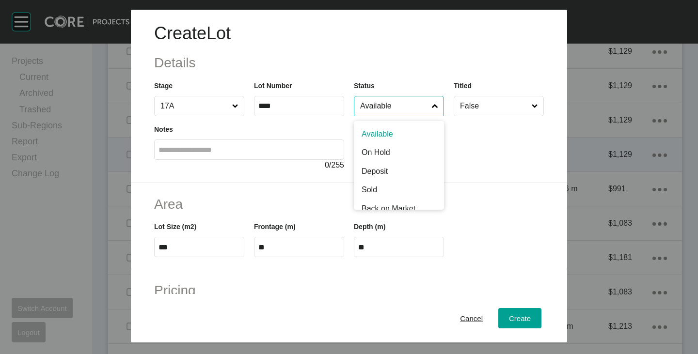
click at [368, 113] on input "Available" at bounding box center [394, 105] width 72 height 19
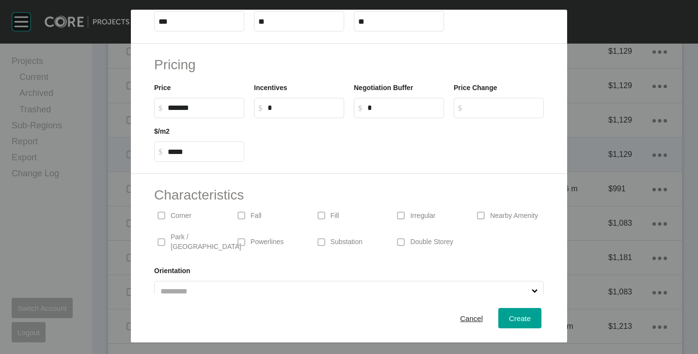
scroll to position [237, 0]
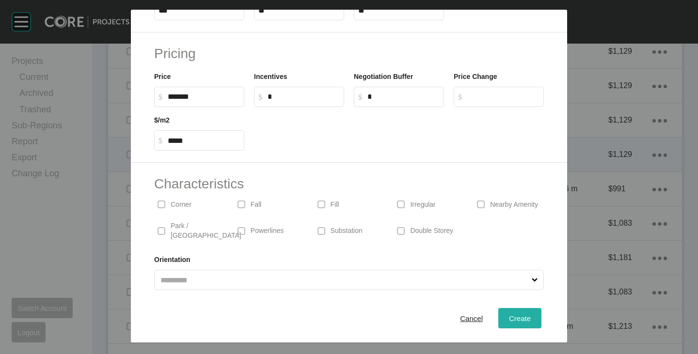
click at [524, 316] on div "Create" at bounding box center [520, 318] width 27 height 13
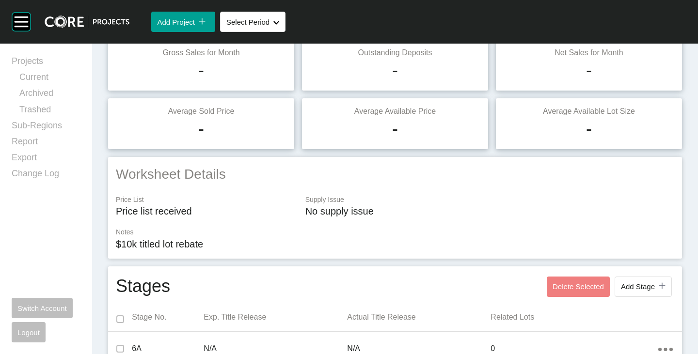
scroll to position [0, 0]
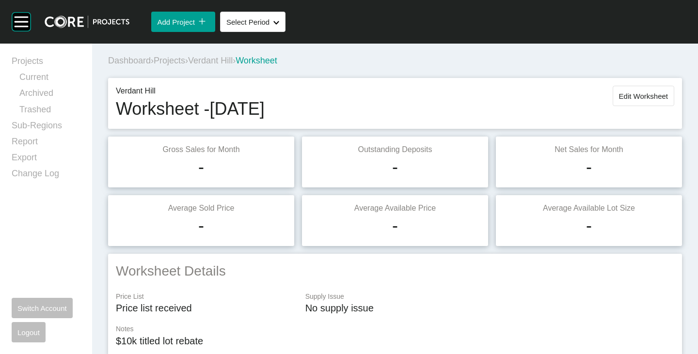
click at [629, 81] on div "Verdant Hill Worksheet - [DATE] Edit Worksheet" at bounding box center [395, 103] width 574 height 51
click at [629, 91] on button "Edit Worksheet" at bounding box center [644, 96] width 62 height 20
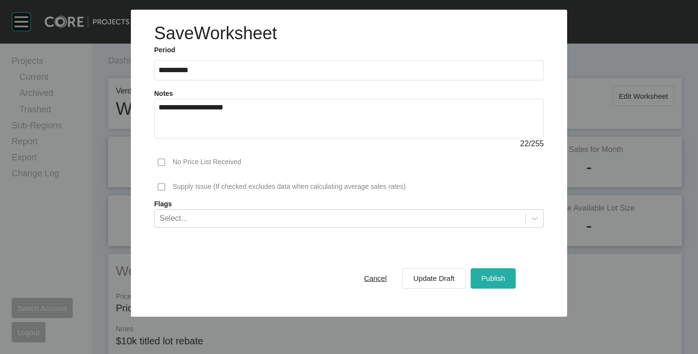
click at [494, 280] on span "Publish" at bounding box center [493, 278] width 24 height 8
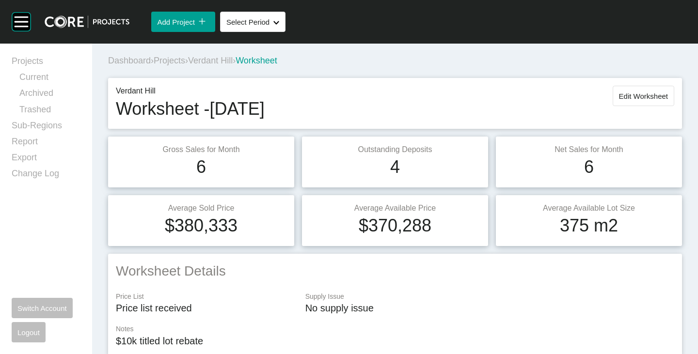
click at [219, 61] on span "Verdant Hill" at bounding box center [210, 61] width 45 height 10
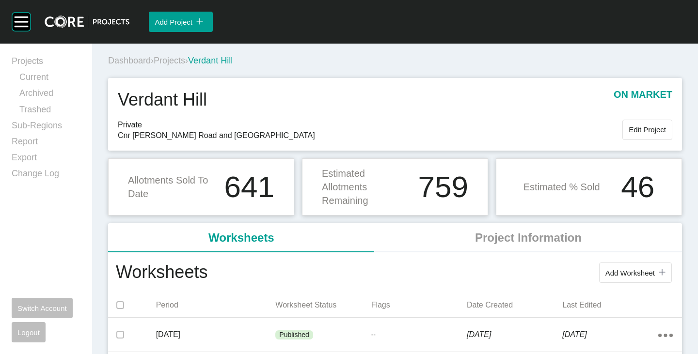
click at [165, 63] on span "Projects" at bounding box center [170, 61] width 32 height 10
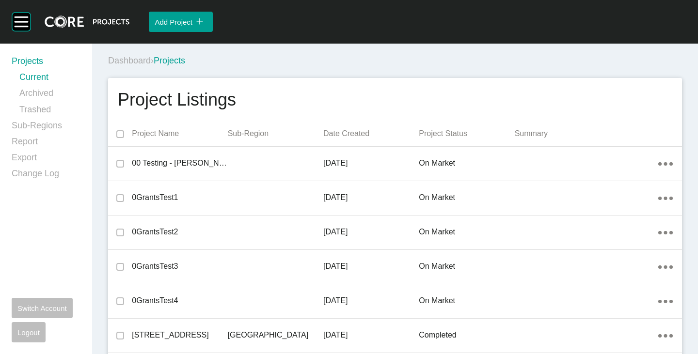
drag, startPoint x: 50, startPoint y: 126, endPoint x: 98, endPoint y: 81, distance: 65.5
click at [52, 127] on link "Sub-Regions" at bounding box center [46, 128] width 69 height 16
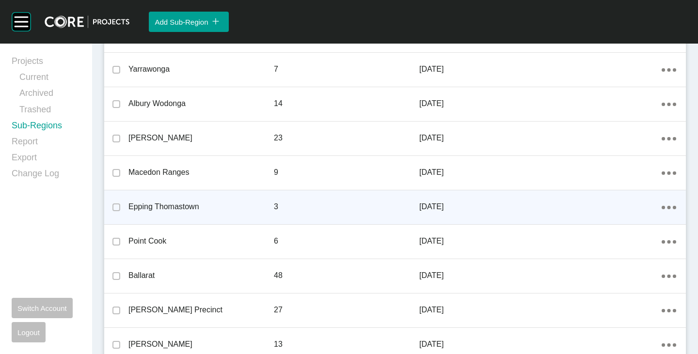
scroll to position [870, 0]
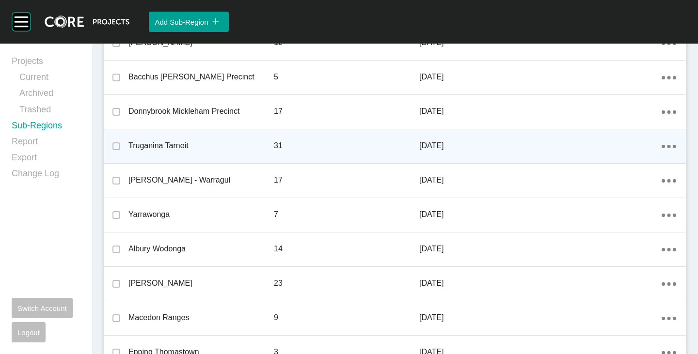
click at [667, 146] on ellipse at bounding box center [668, 146] width 3 height 3
click at [621, 147] on link "Edit" at bounding box center [627, 148] width 26 height 15
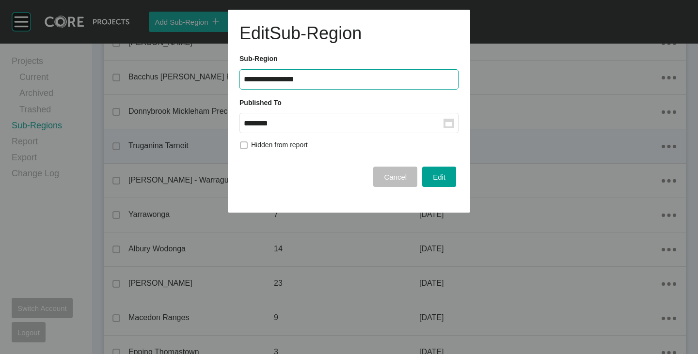
click at [321, 127] on input "********" at bounding box center [344, 123] width 200 height 8
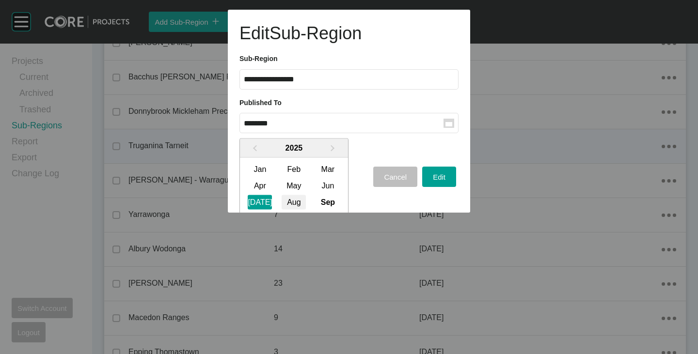
click at [292, 202] on div "Aug" at bounding box center [294, 202] width 24 height 15
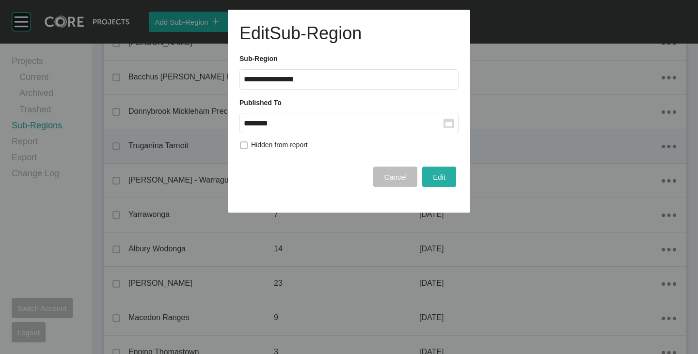
click at [438, 175] on span "Edit" at bounding box center [439, 177] width 13 height 8
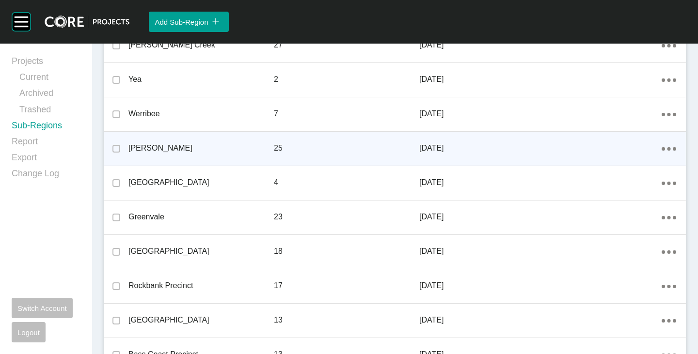
scroll to position [194, 0]
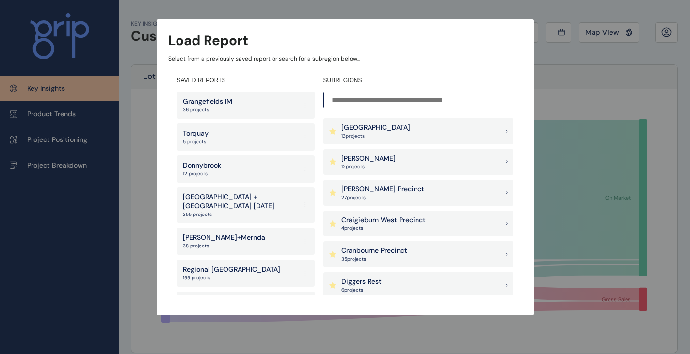
scroll to position [226, 0]
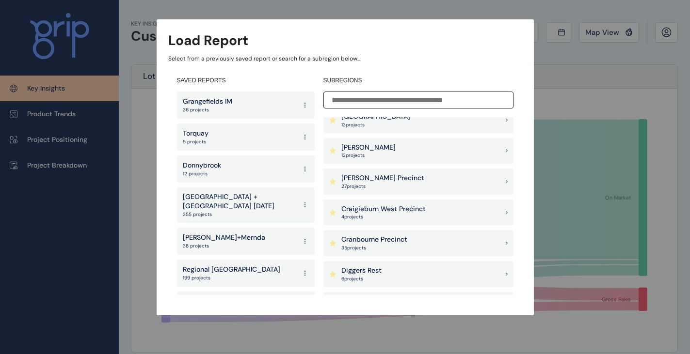
click at [392, 237] on p "Cranbourne Precinct" at bounding box center [374, 240] width 66 height 10
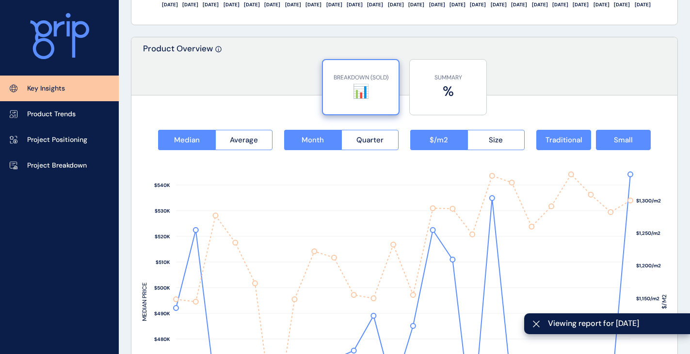
scroll to position [1212, 0]
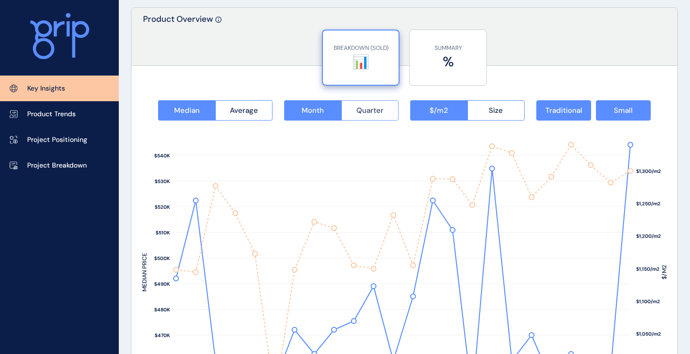
click at [380, 110] on span "Quarter" at bounding box center [369, 111] width 27 height 10
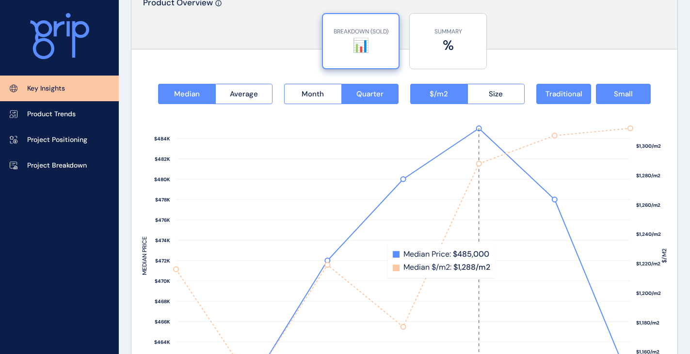
scroll to position [1202, 0]
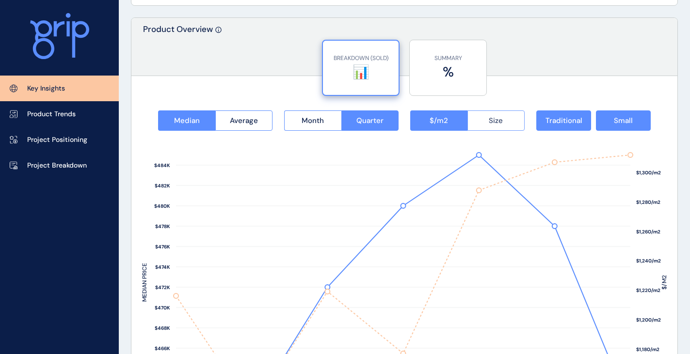
click at [480, 123] on button "Size" at bounding box center [496, 121] width 58 height 20
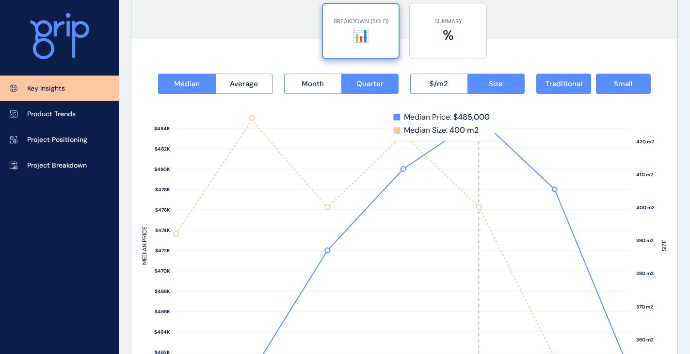
scroll to position [1250, 0]
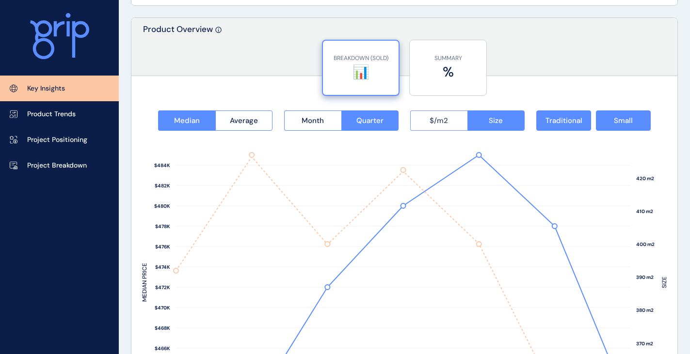
click at [435, 122] on span "$/m2" at bounding box center [438, 121] width 18 height 10
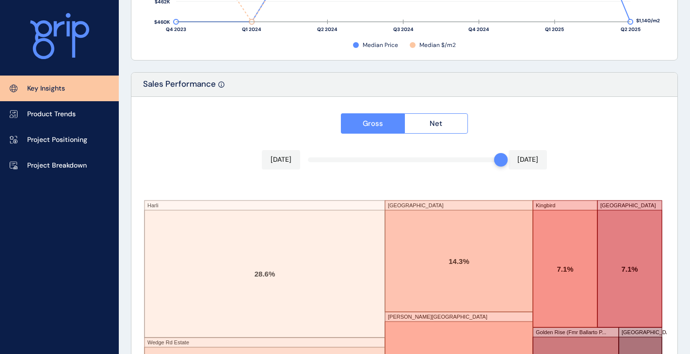
scroll to position [1686, 0]
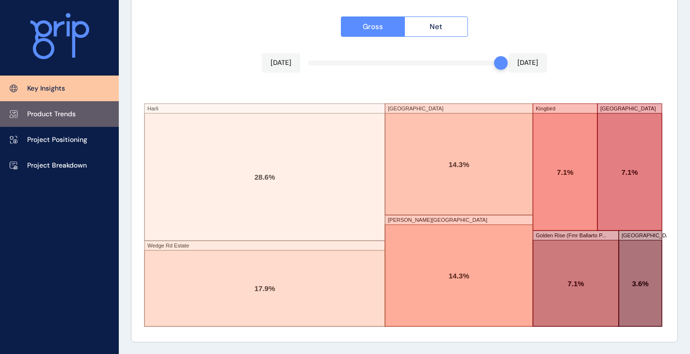
click at [67, 114] on p "Product Trends" at bounding box center [51, 115] width 48 height 10
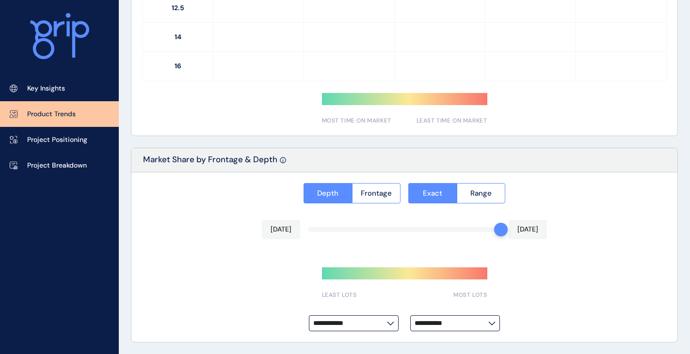
type input "*********"
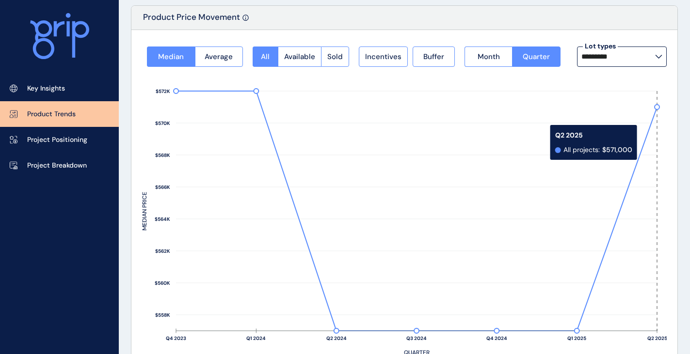
scroll to position [48, 0]
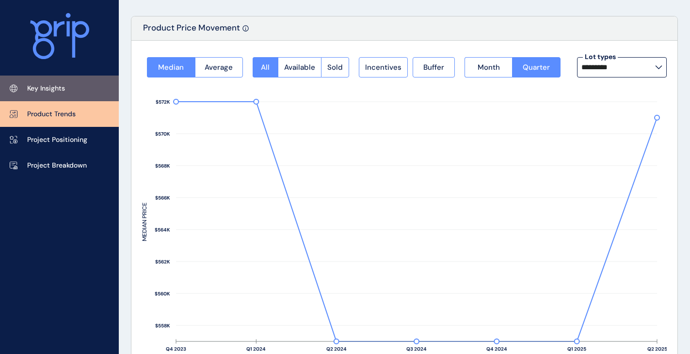
click at [59, 90] on p "Key Insights" at bounding box center [46, 89] width 38 height 10
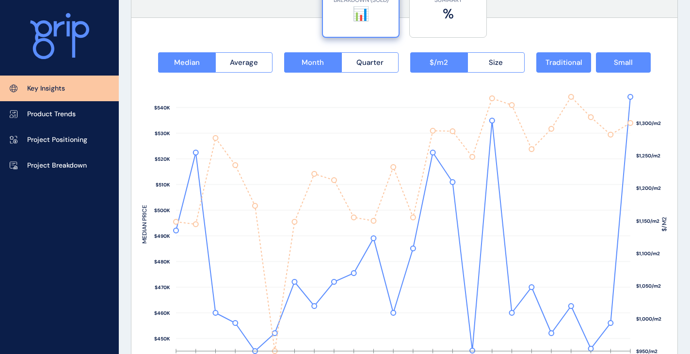
scroll to position [1260, 0]
click at [383, 62] on button "Quarter" at bounding box center [370, 62] width 58 height 20
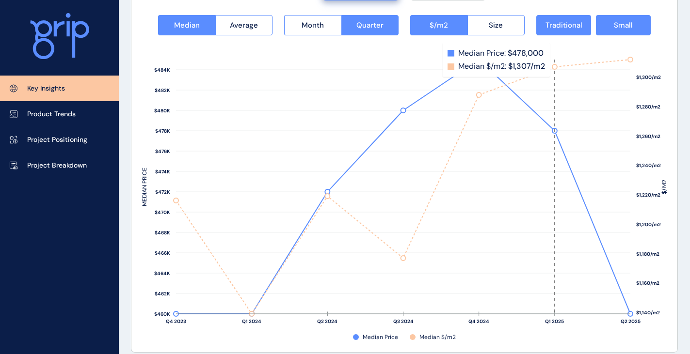
scroll to position [1309, 0]
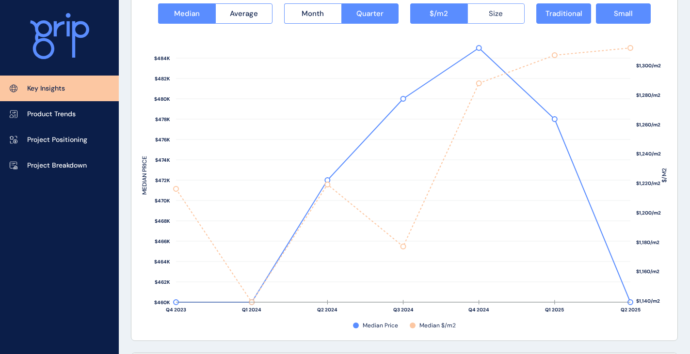
click at [510, 13] on button "Size" at bounding box center [496, 13] width 58 height 20
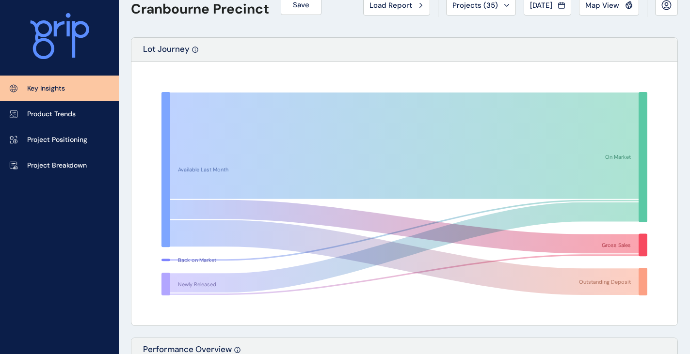
scroll to position [0, 0]
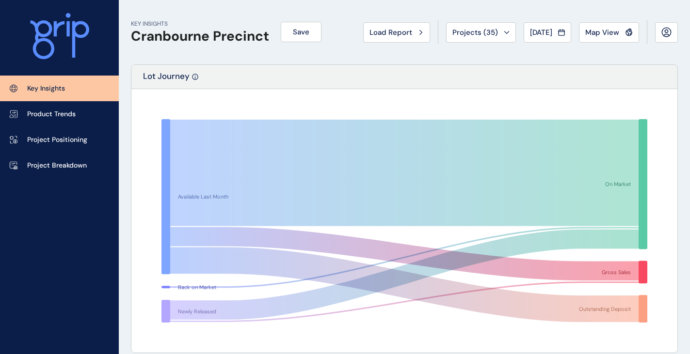
click at [377, 37] on button "Load Report" at bounding box center [396, 32] width 67 height 20
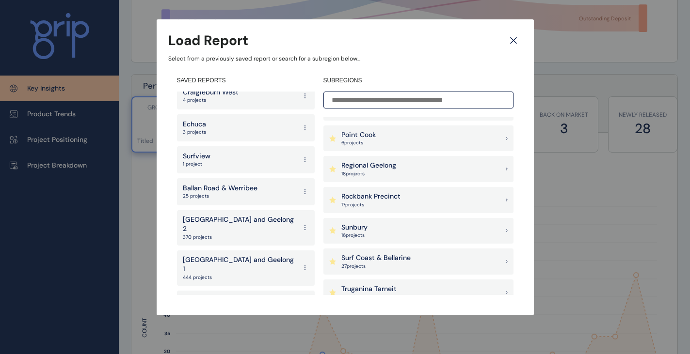
scroll to position [1879, 0]
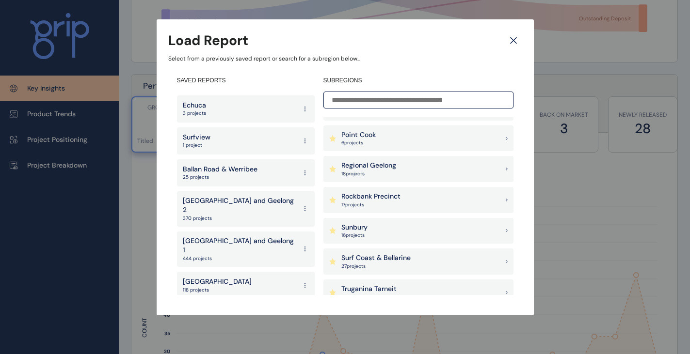
click at [214, 309] on p "South East Region" at bounding box center [217, 314] width 69 height 10
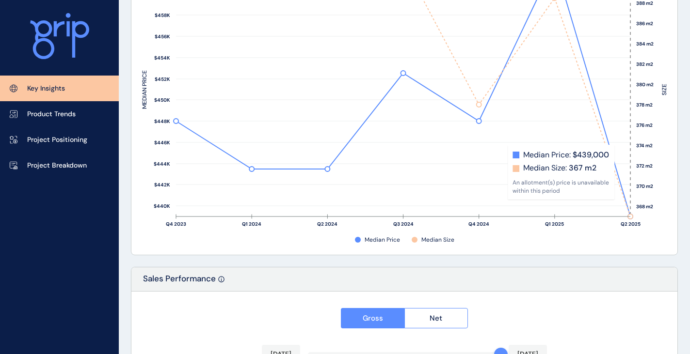
scroll to position [1299, 0]
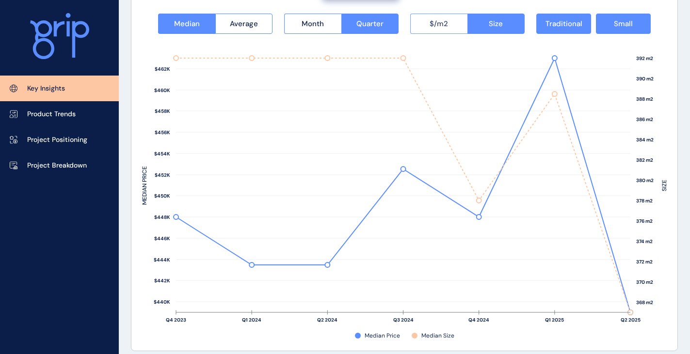
click at [438, 26] on span "$/m2" at bounding box center [438, 24] width 18 height 10
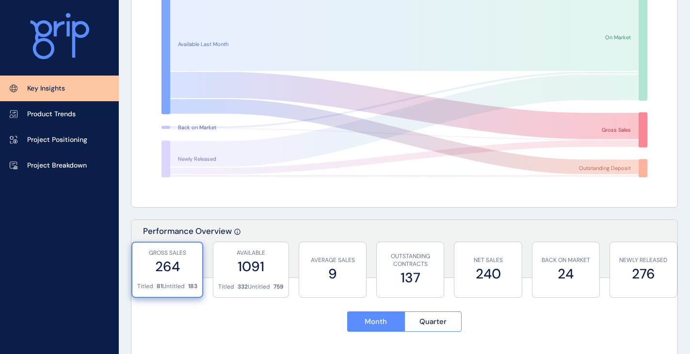
scroll to position [0, 0]
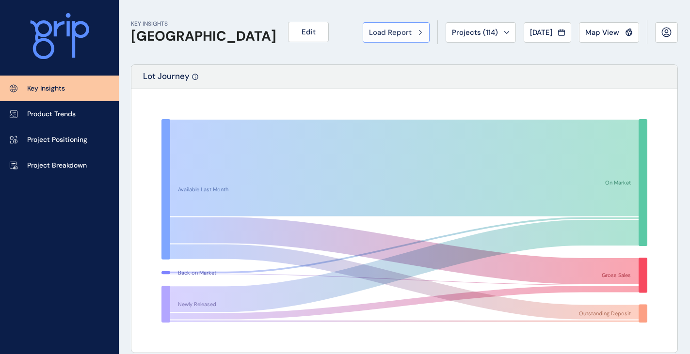
click at [392, 31] on span "Load Report" at bounding box center [390, 33] width 43 height 10
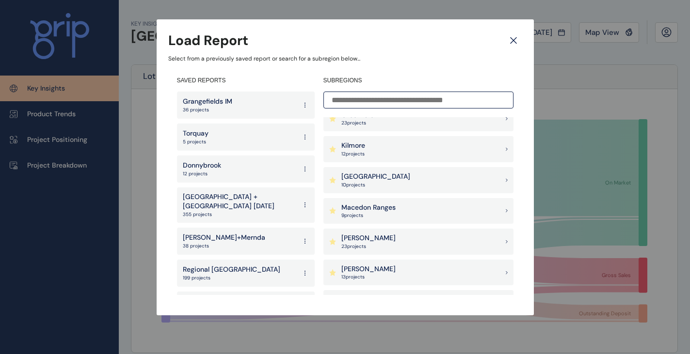
scroll to position [468, 0]
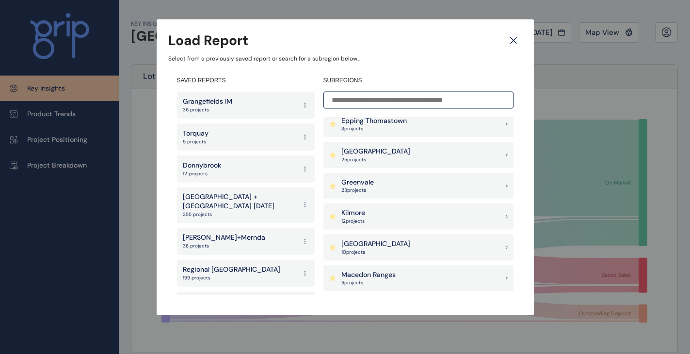
click at [357, 154] on p "[GEOGRAPHIC_DATA]" at bounding box center [375, 152] width 69 height 10
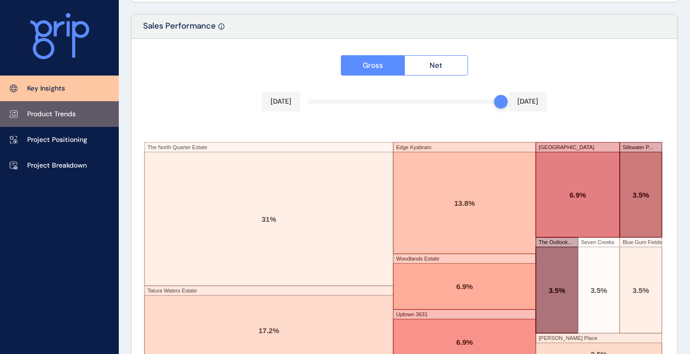
scroll to position [1638, 0]
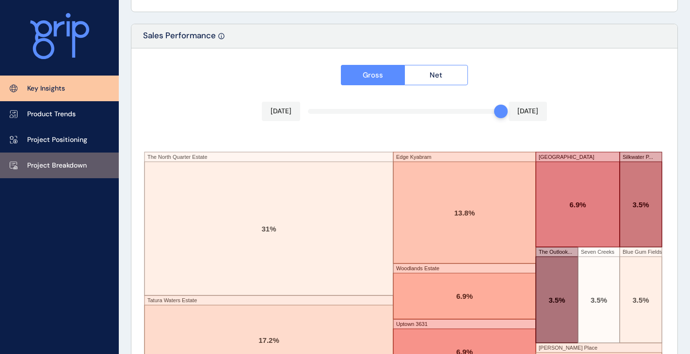
click at [51, 156] on link "Project Breakdown" at bounding box center [59, 166] width 119 height 26
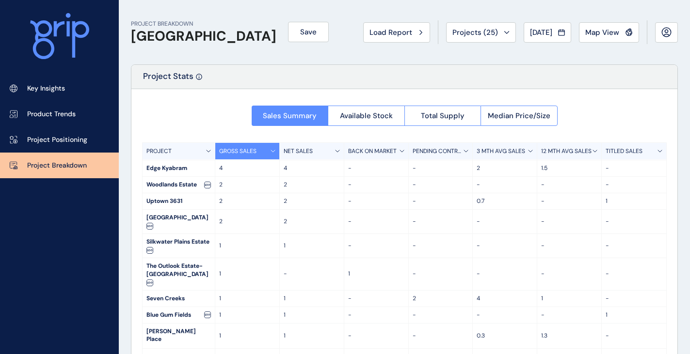
scroll to position [48, 0]
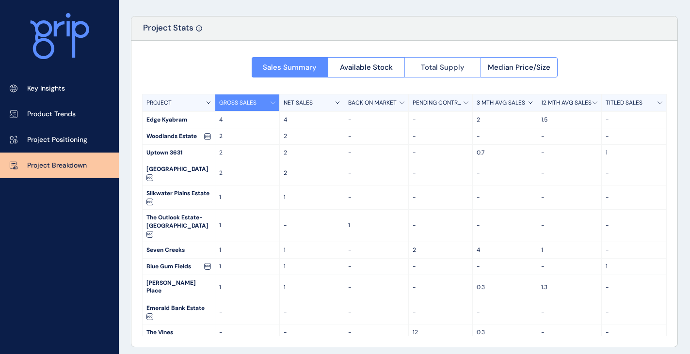
click at [452, 65] on span "Total Supply" at bounding box center [443, 68] width 44 height 10
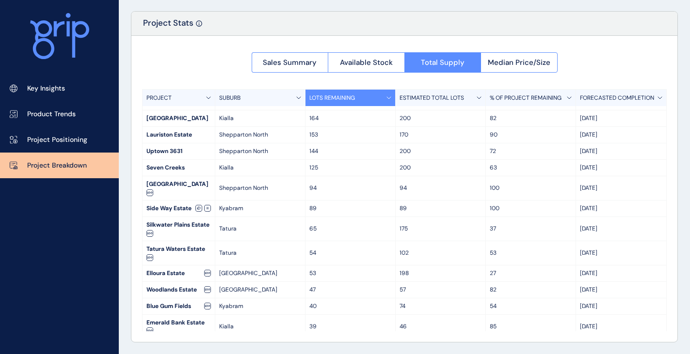
scroll to position [0, 0]
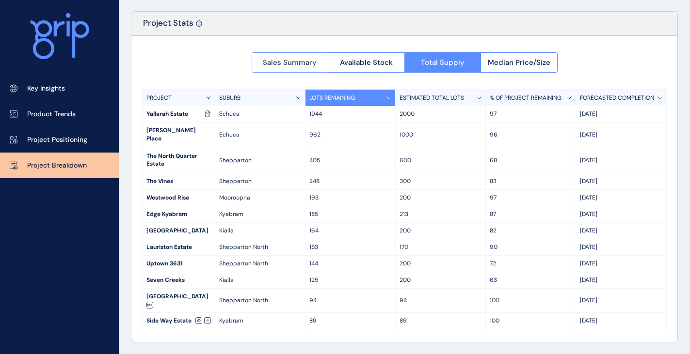
click at [282, 58] on span "Sales Summary" at bounding box center [290, 63] width 54 height 10
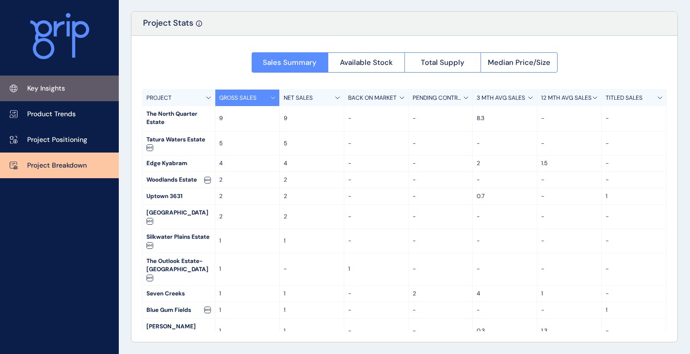
click at [51, 85] on p "Key Insights" at bounding box center [46, 89] width 38 height 10
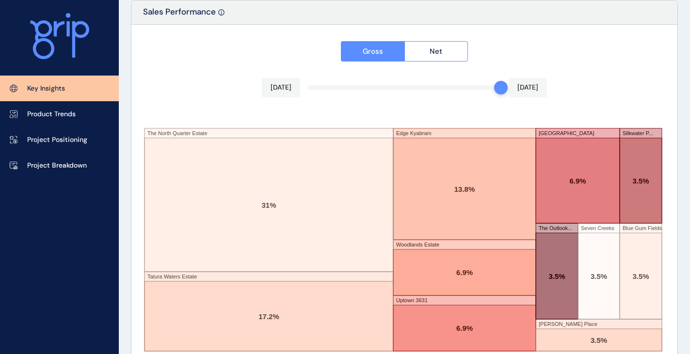
scroll to position [1686, 0]
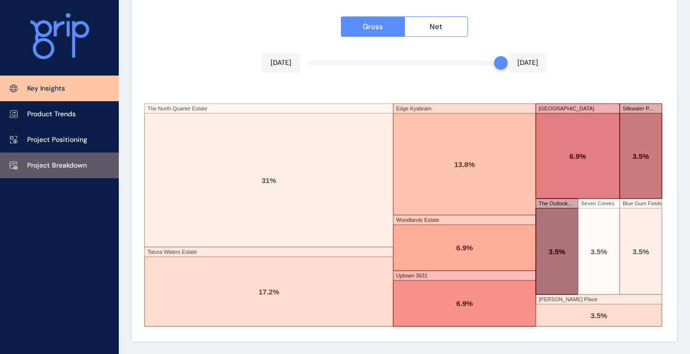
click at [63, 164] on p "Project Breakdown" at bounding box center [57, 166] width 60 height 10
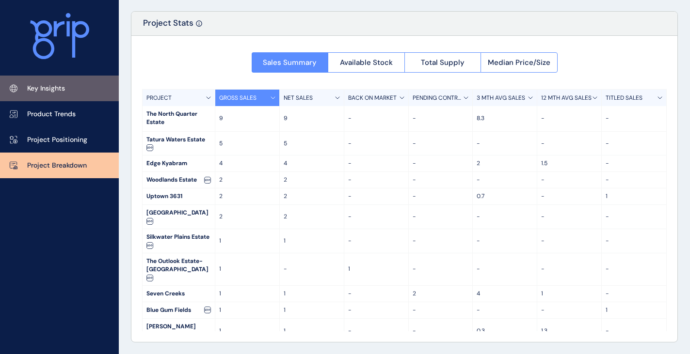
click at [73, 85] on link "Key Insights" at bounding box center [59, 89] width 119 height 26
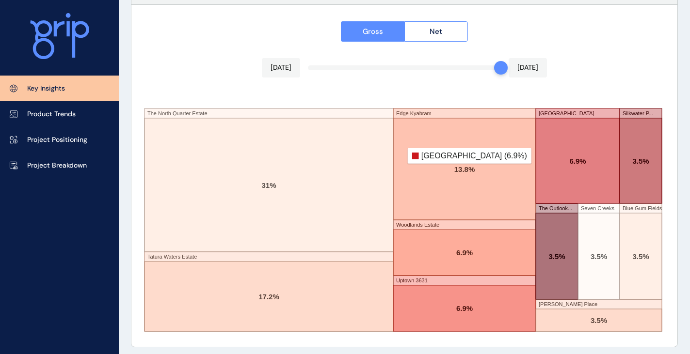
scroll to position [1686, 0]
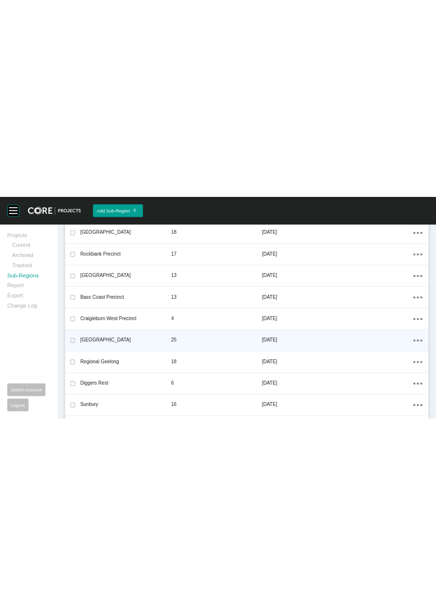
scroll to position [347, 0]
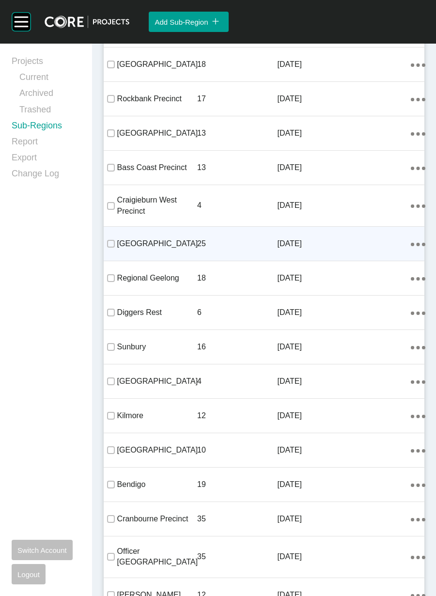
drag, startPoint x: 147, startPoint y: 221, endPoint x: 212, endPoint y: 291, distance: 96.4
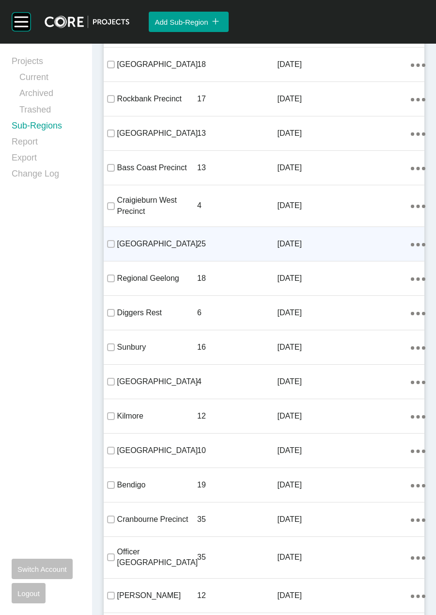
drag, startPoint x: 212, startPoint y: 291, endPoint x: 178, endPoint y: 293, distance: 34.5
drag, startPoint x: 178, startPoint y: 293, endPoint x: 162, endPoint y: 294, distance: 16.0
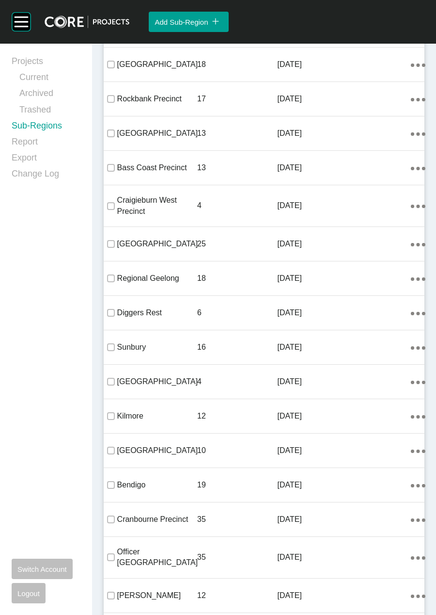
drag, startPoint x: 436, startPoint y: -35, endPoint x: 424, endPoint y: -44, distance: 15.2
